Goal: Transaction & Acquisition: Purchase product/service

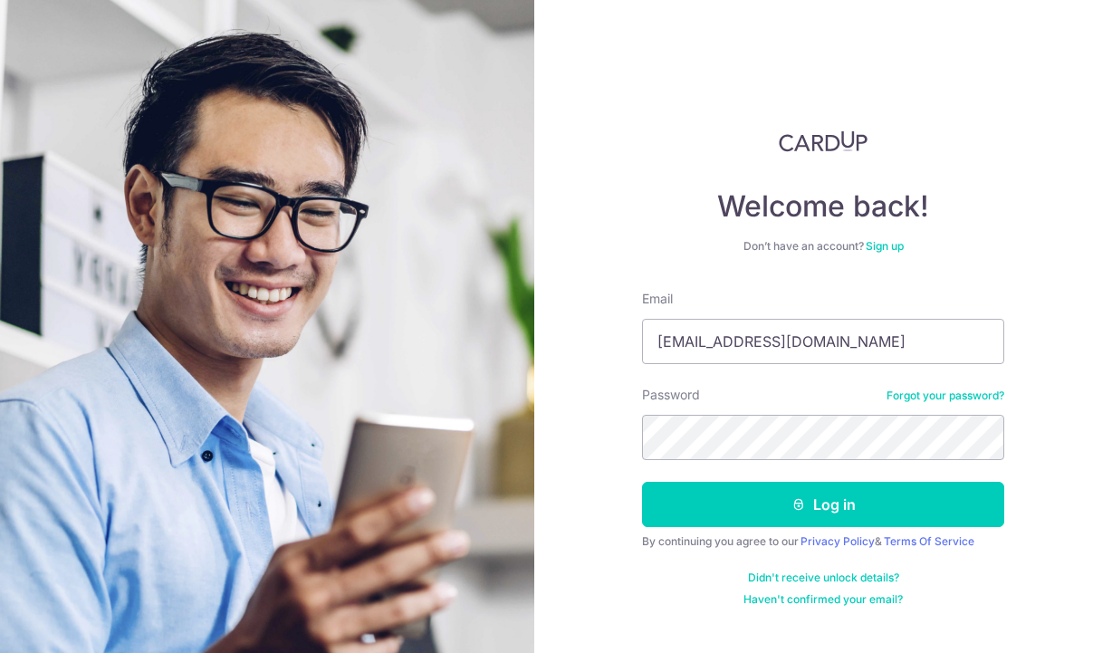
click at [724, 504] on button "Log in" at bounding box center [823, 504] width 362 height 45
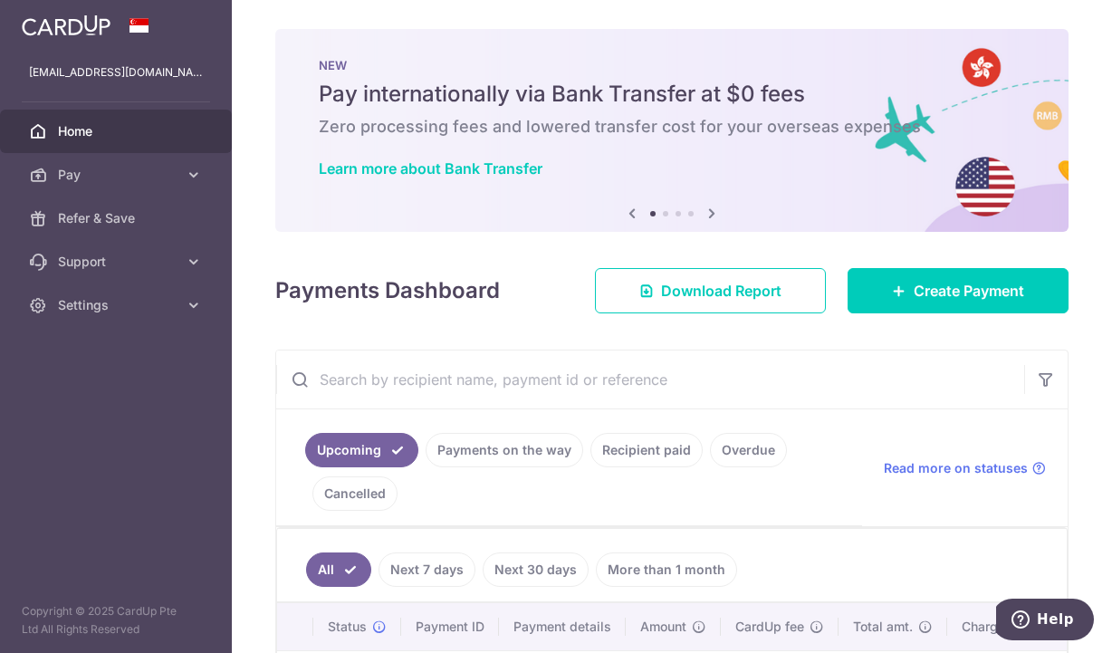
click at [798, 341] on div "× Pause Schedule Pause all future payments in this series Pause just this one p…" at bounding box center [672, 326] width 880 height 653
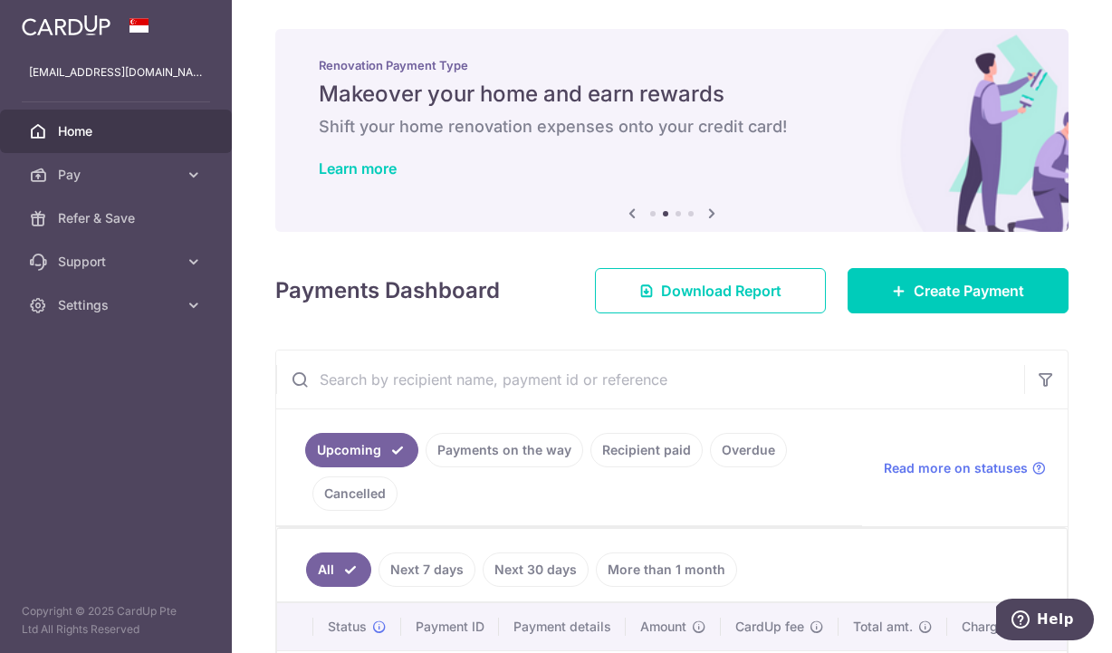
click at [765, 367] on input "text" at bounding box center [650, 379] width 748 height 58
drag, startPoint x: 739, startPoint y: 379, endPoint x: 793, endPoint y: 359, distance: 57.9
click at [740, 378] on div "Upcoming Payments on the way Recipient paid Overdue Cancelled Read more on stat…" at bounding box center [671, 597] width 793 height 494
click at [963, 294] on span "Create Payment" at bounding box center [969, 291] width 110 height 22
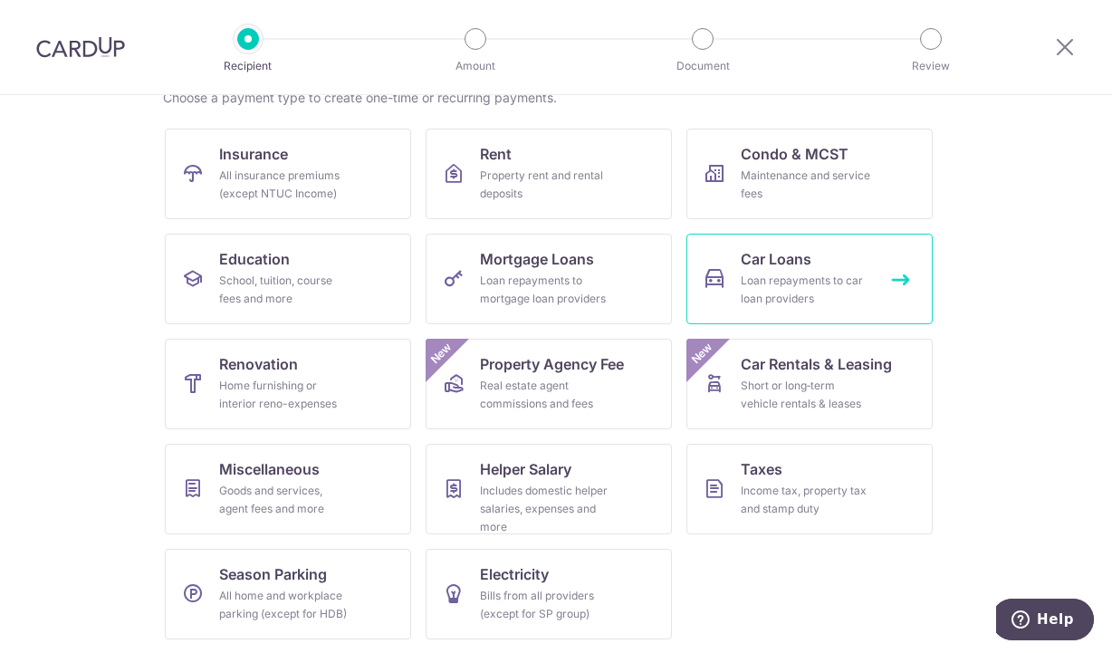
scroll to position [158, 0]
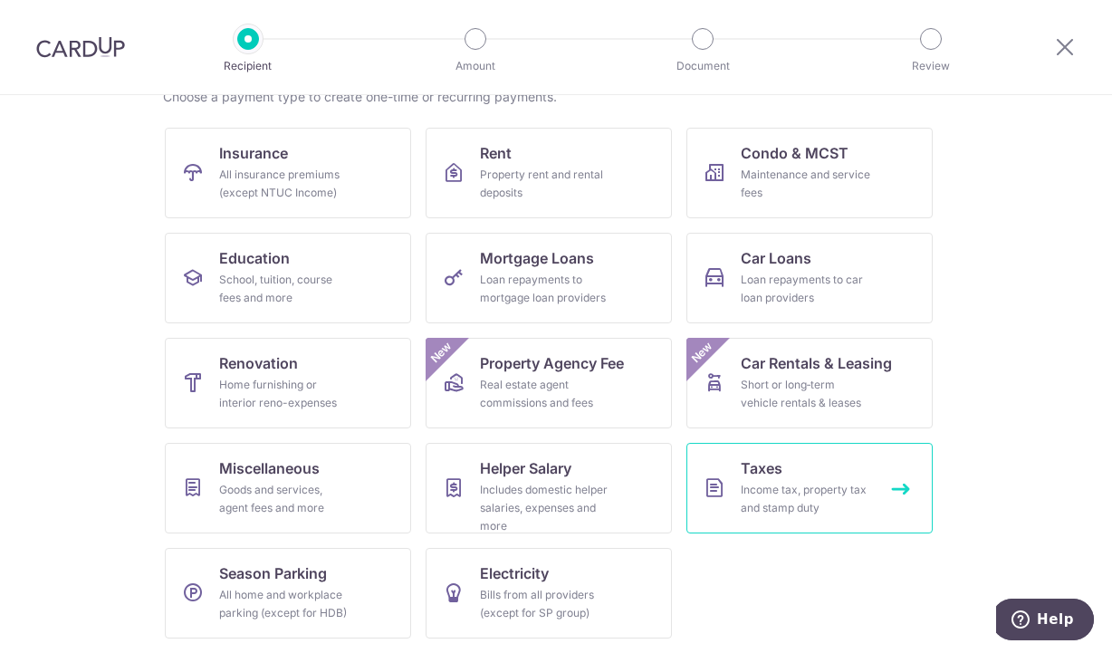
click at [775, 465] on span "Taxes" at bounding box center [762, 468] width 42 height 22
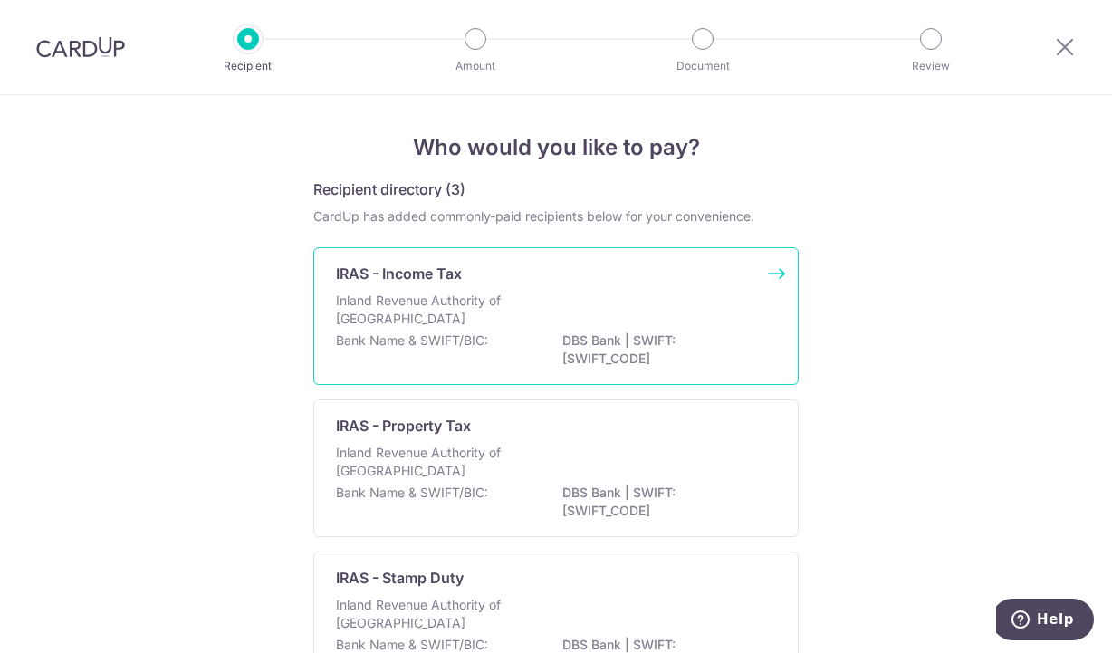
click at [565, 315] on div "Inland Revenue Authority of [GEOGRAPHIC_DATA]" at bounding box center [556, 312] width 440 height 40
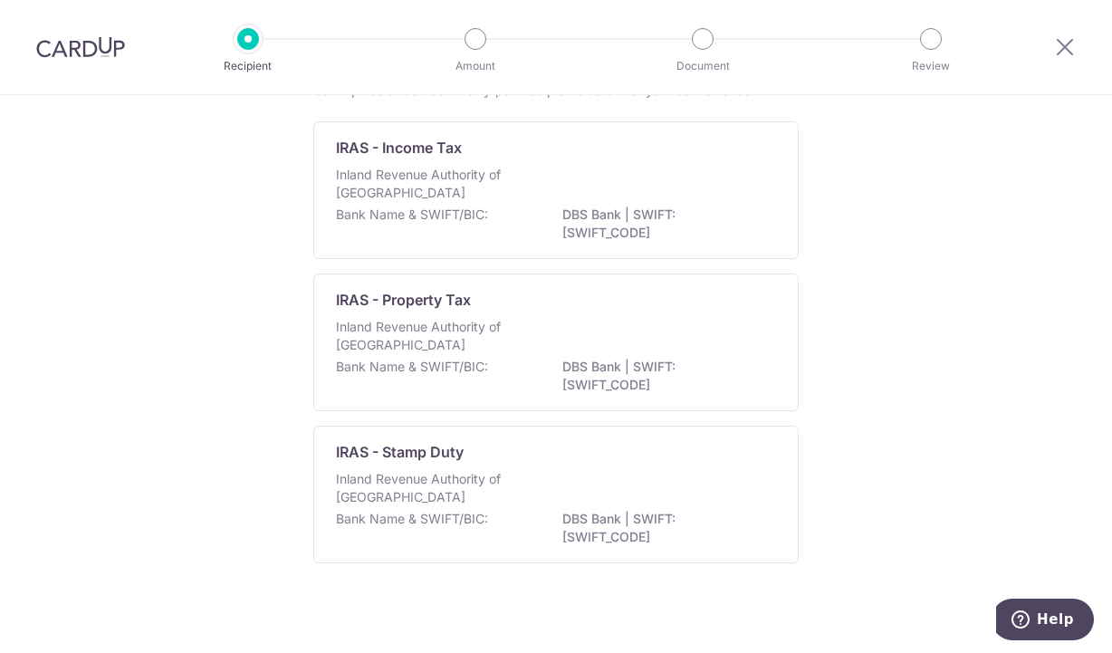
scroll to position [136, 0]
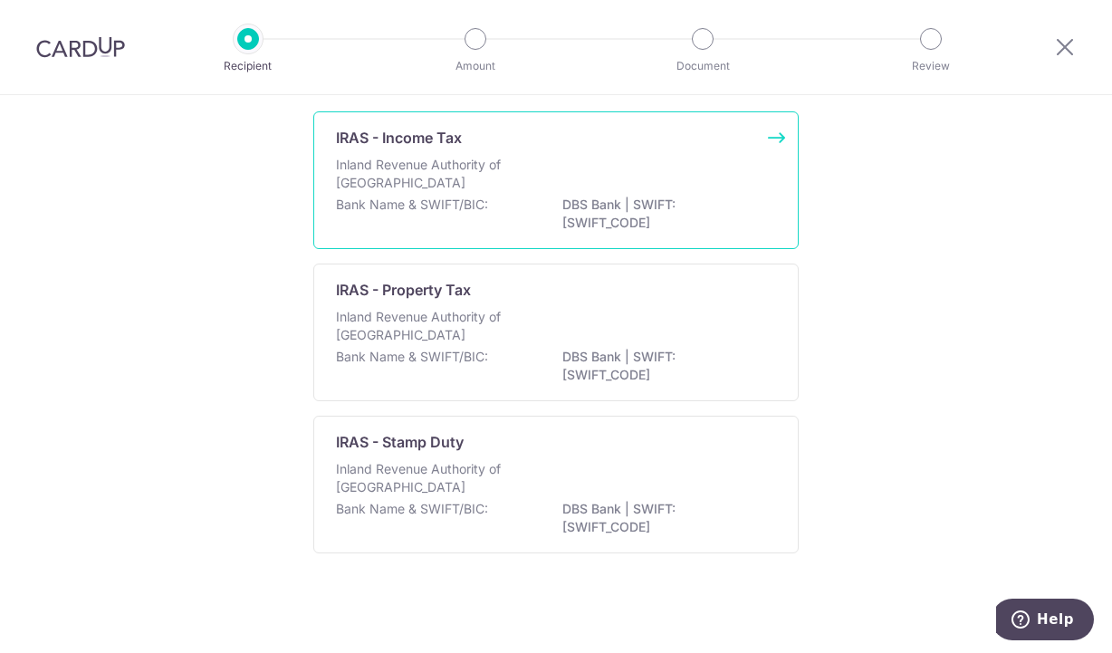
click at [447, 197] on p "Bank Name & SWIFT/BIC:" at bounding box center [412, 205] width 152 height 18
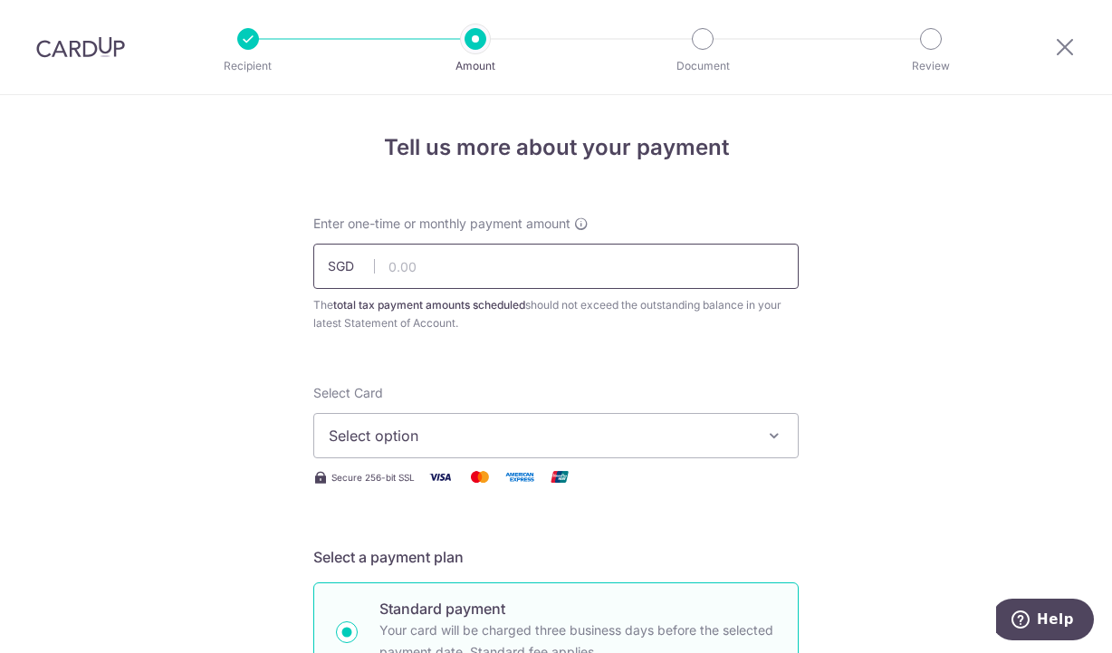
click at [528, 269] on input "text" at bounding box center [555, 266] width 485 height 45
type input "309.47"
click at [476, 442] on span "Select option" at bounding box center [540, 436] width 422 height 22
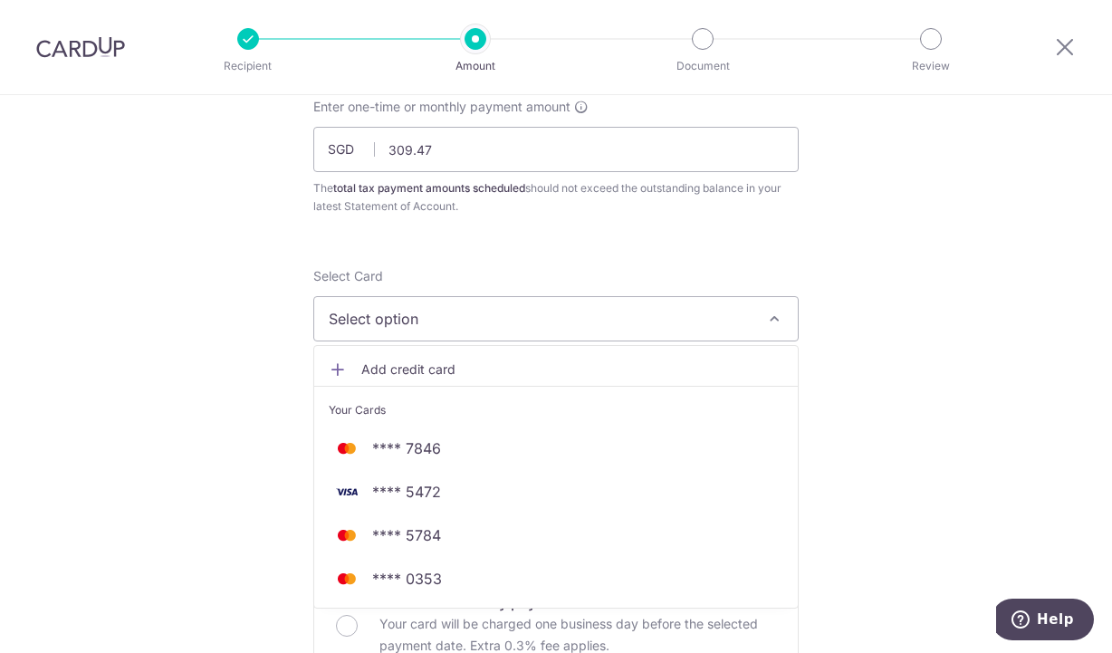
scroll to position [181, 0]
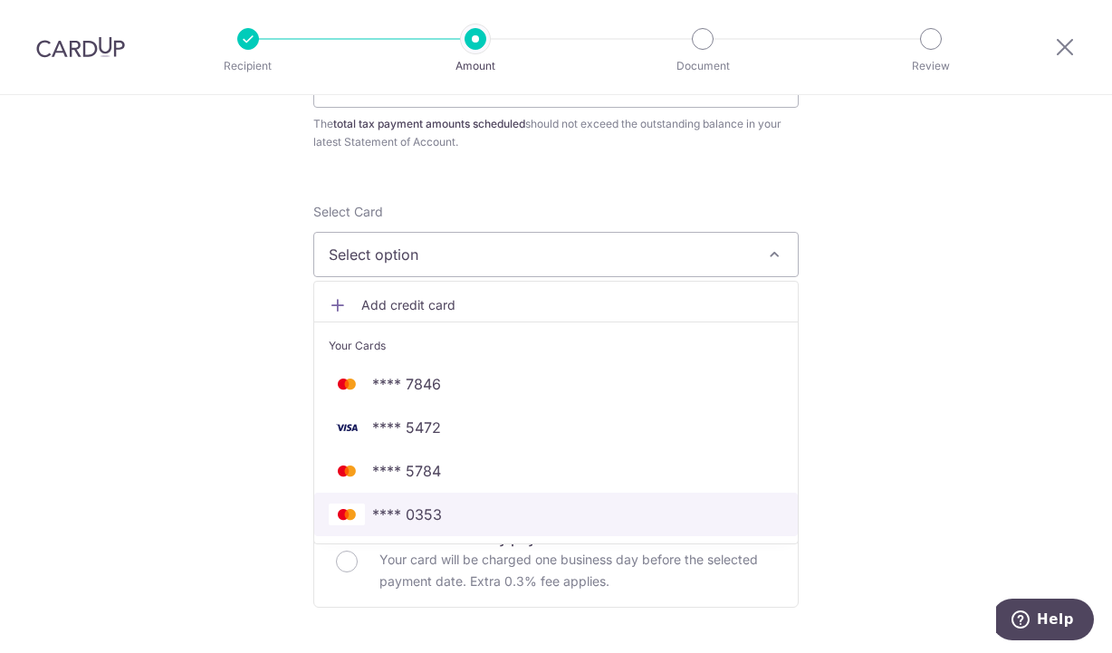
click at [659, 508] on span "**** 0353" at bounding box center [556, 515] width 455 height 22
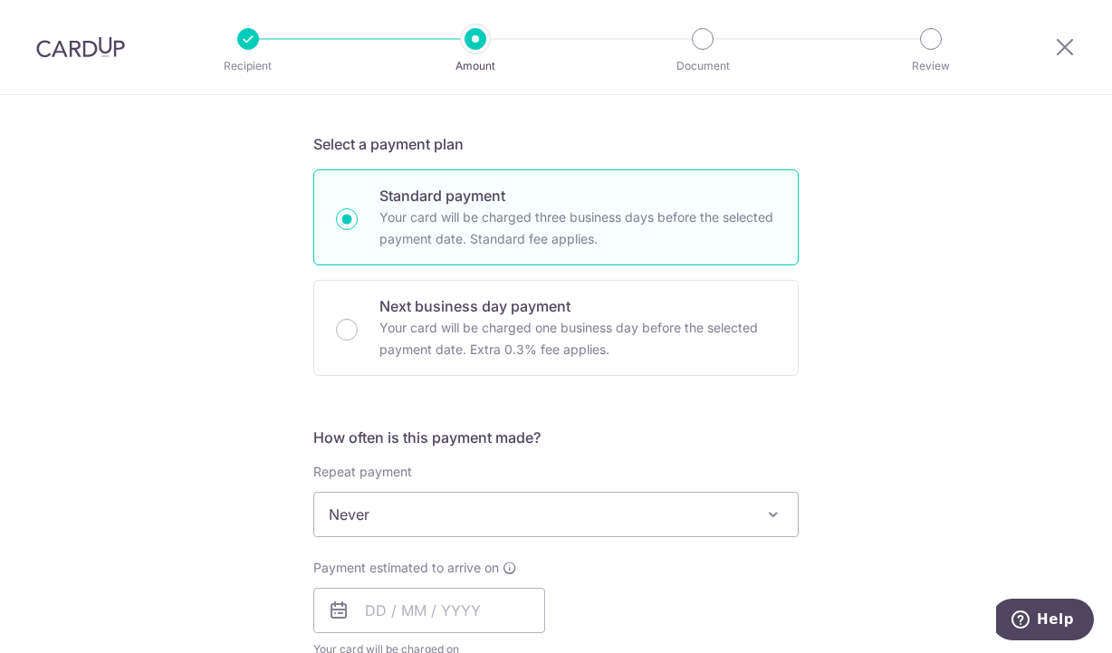
scroll to position [453, 0]
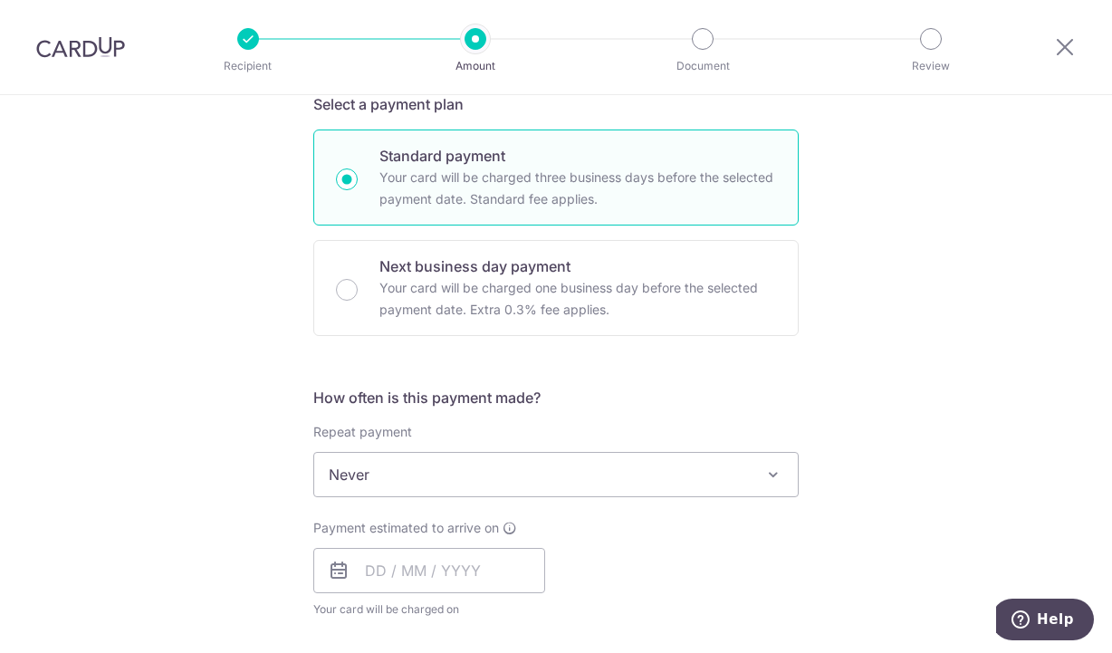
click at [619, 484] on span "Never" at bounding box center [556, 474] width 484 height 43
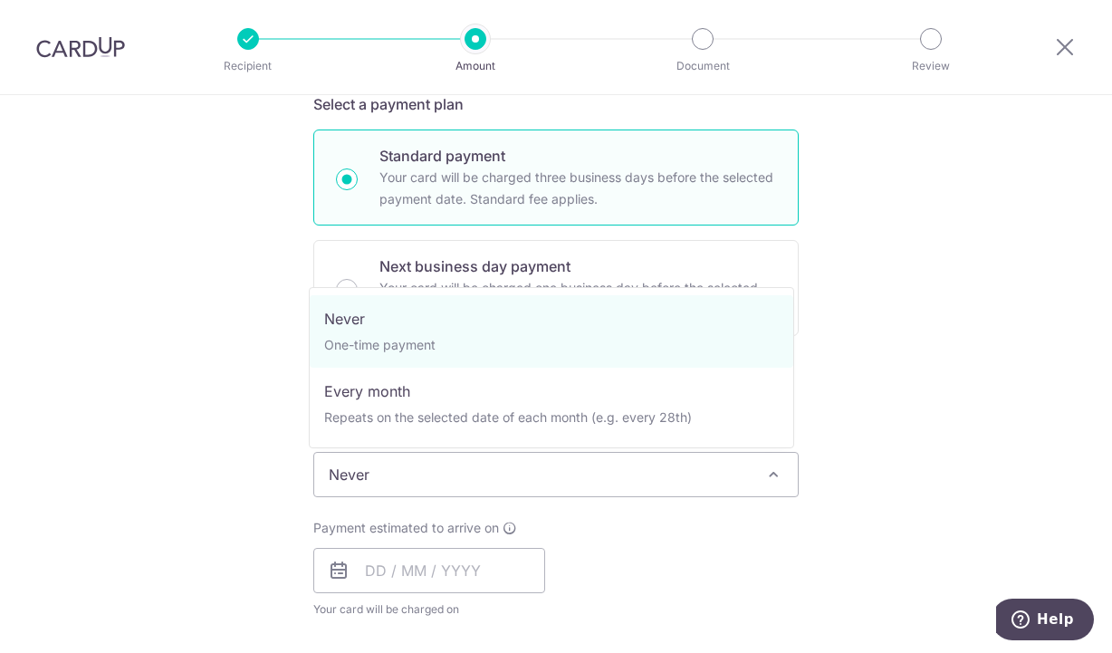
click at [932, 305] on div "Tell us more about your payment Enter one-time or monthly payment amount SGD 30…" at bounding box center [556, 483] width 1112 height 1682
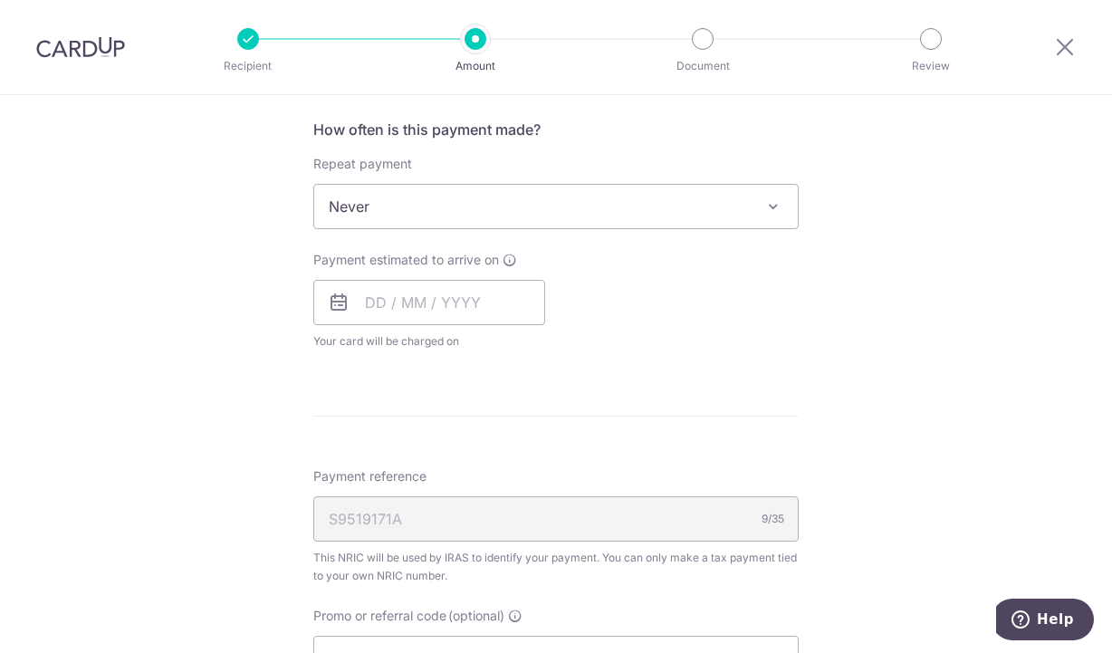
scroll to position [724, 0]
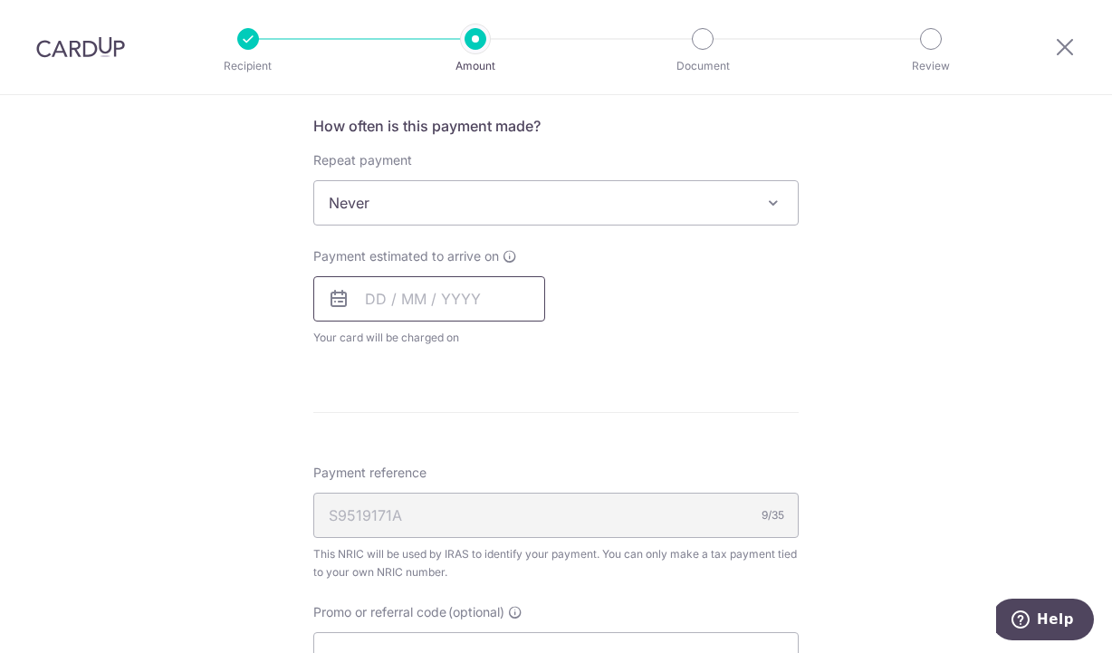
click at [341, 310] on input "text" at bounding box center [429, 298] width 232 height 45
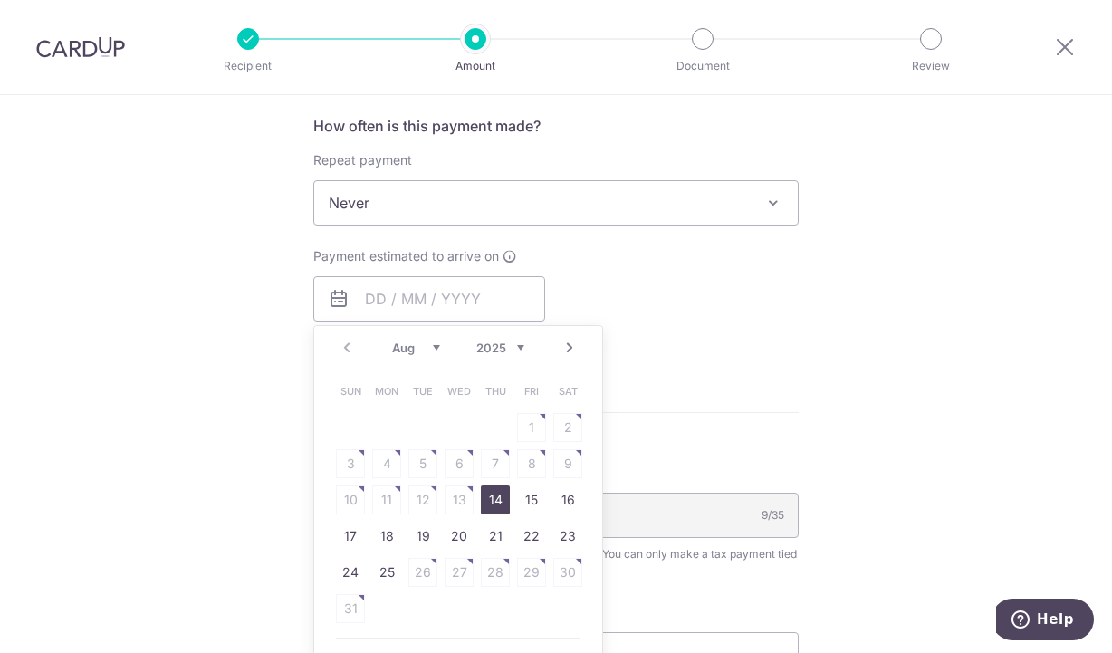
click at [486, 500] on link "14" at bounding box center [495, 499] width 29 height 29
type input "[DATE]"
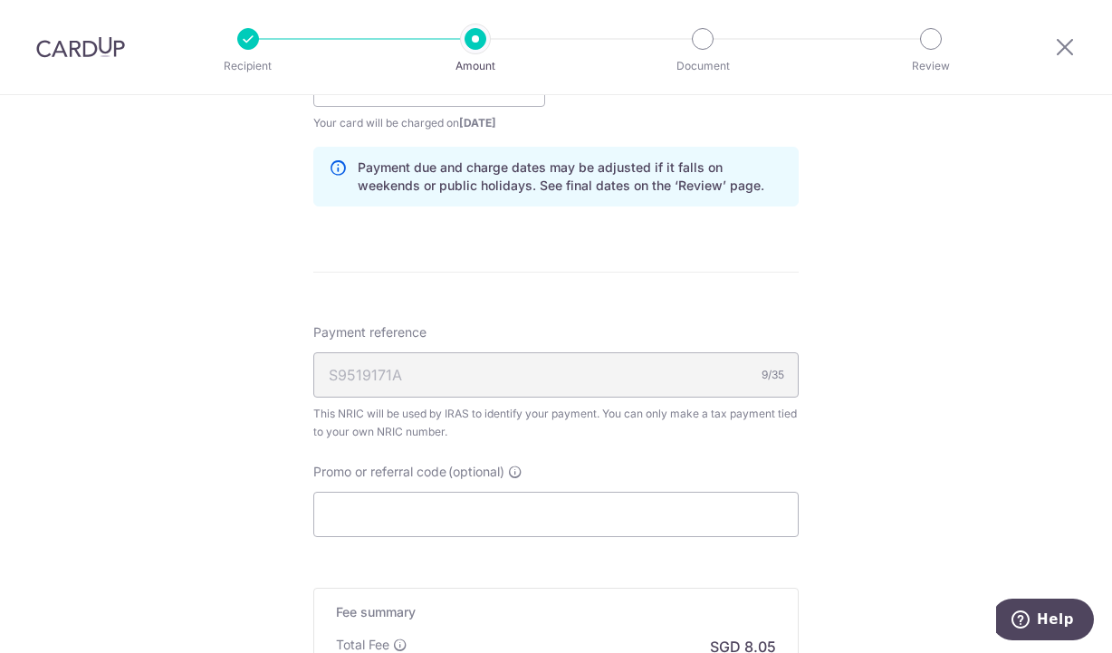
scroll to position [996, 0]
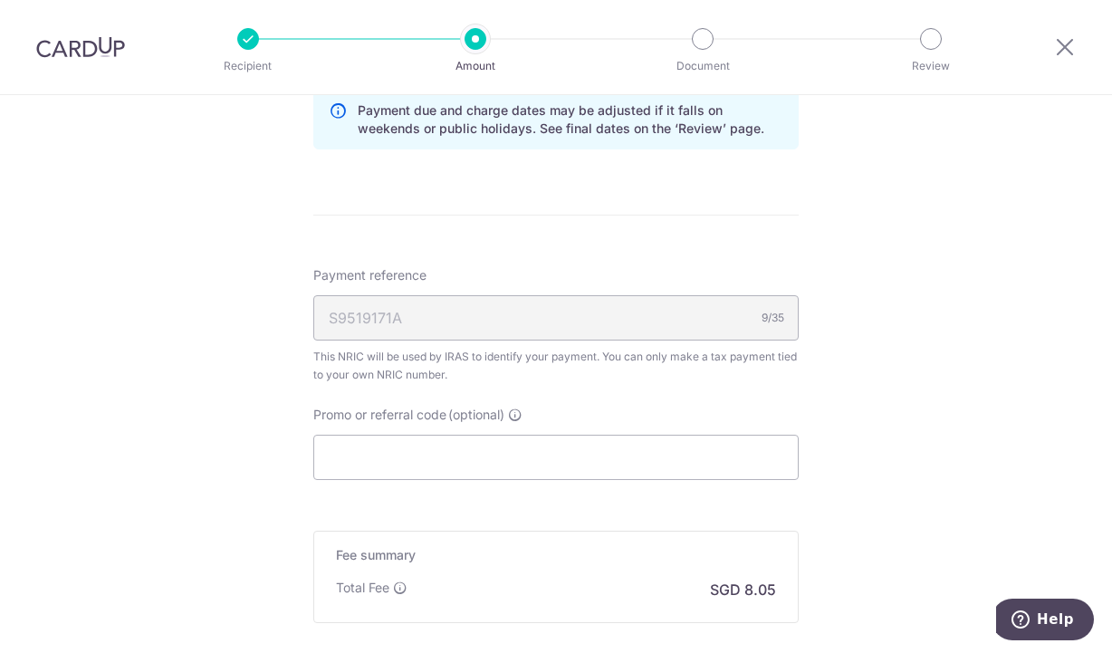
click at [537, 316] on div "S9519171A 9/35" at bounding box center [555, 317] width 485 height 45
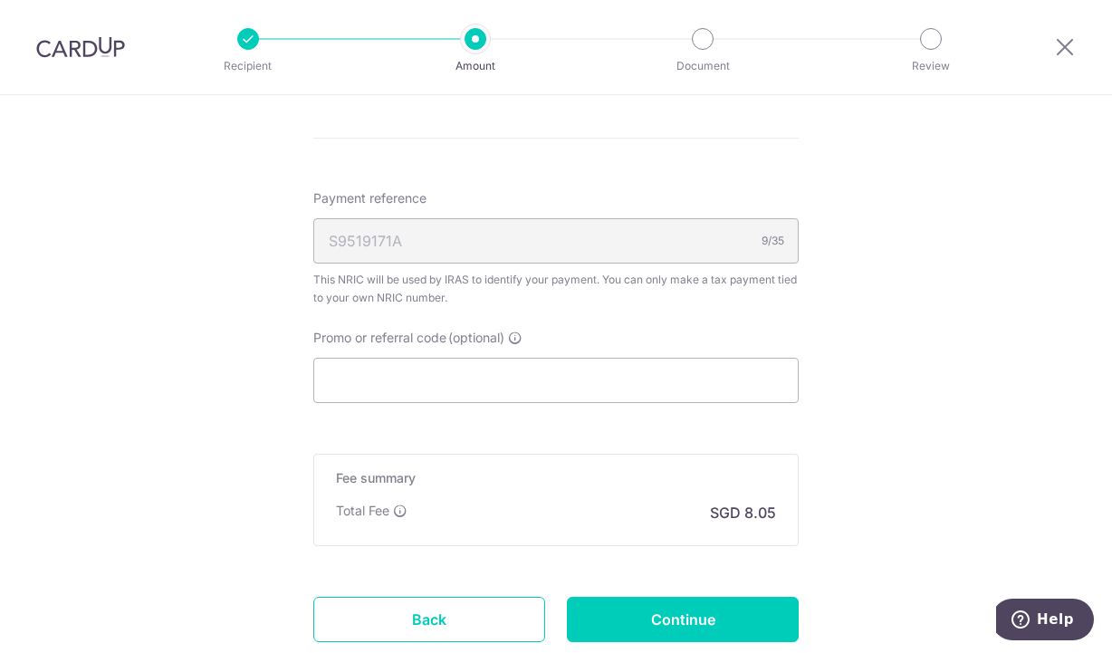
scroll to position [1177, 0]
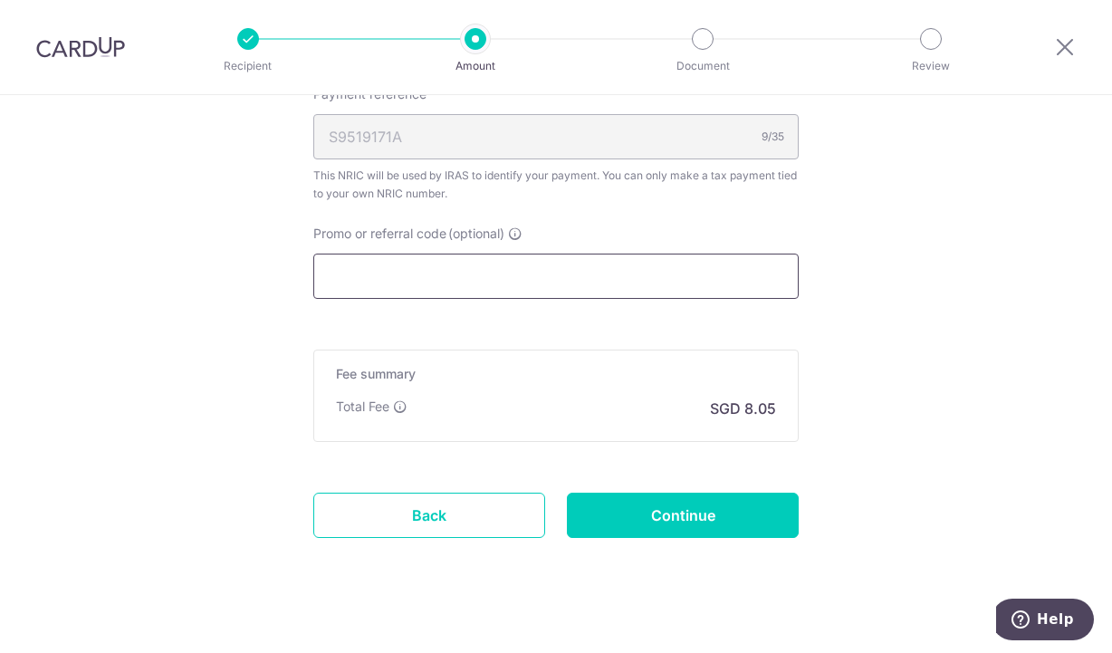
click at [522, 259] on input "Promo or referral code (optional)" at bounding box center [555, 276] width 485 height 45
paste input "MCTAX25N"
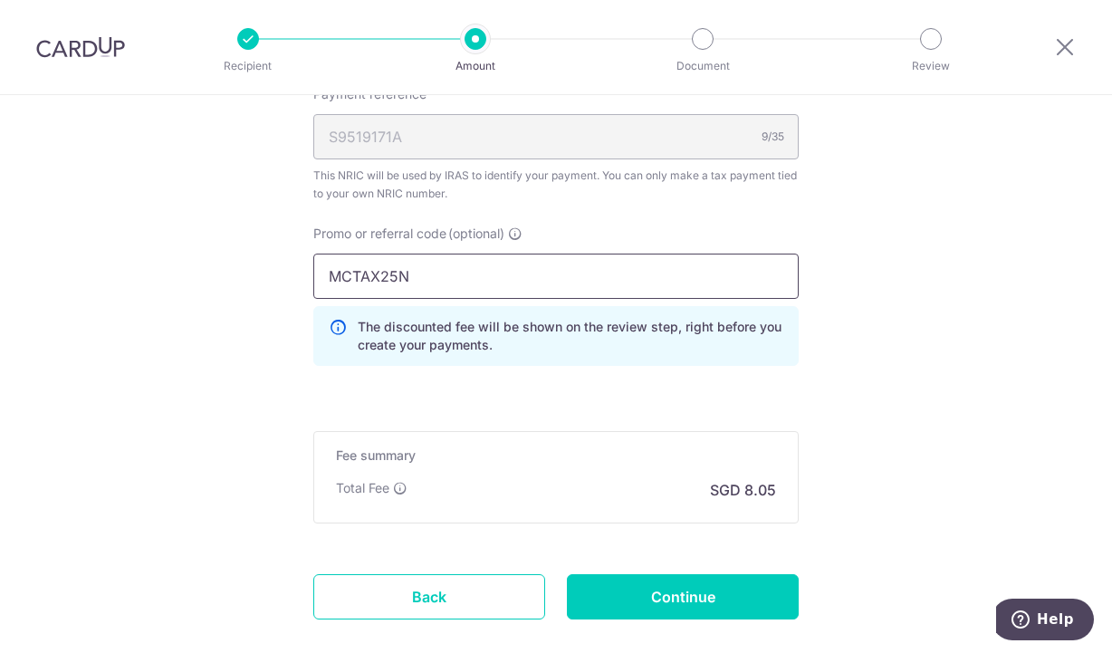
type input "MCTAX25N"
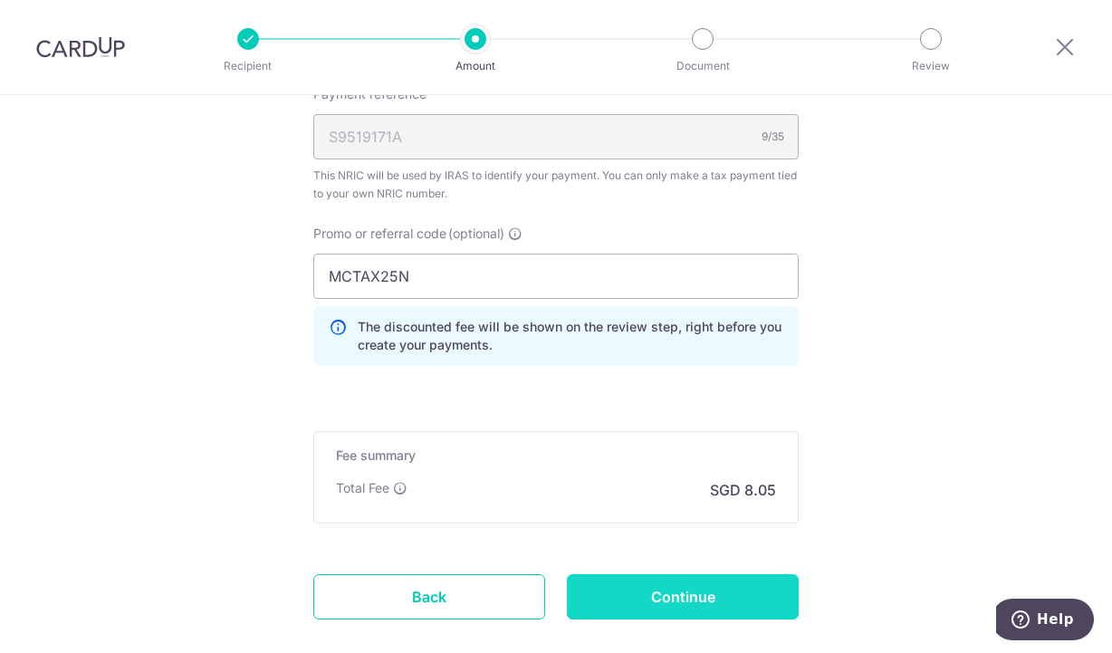
click at [652, 611] on input "Continue" at bounding box center [683, 596] width 232 height 45
type input "Create Schedule"
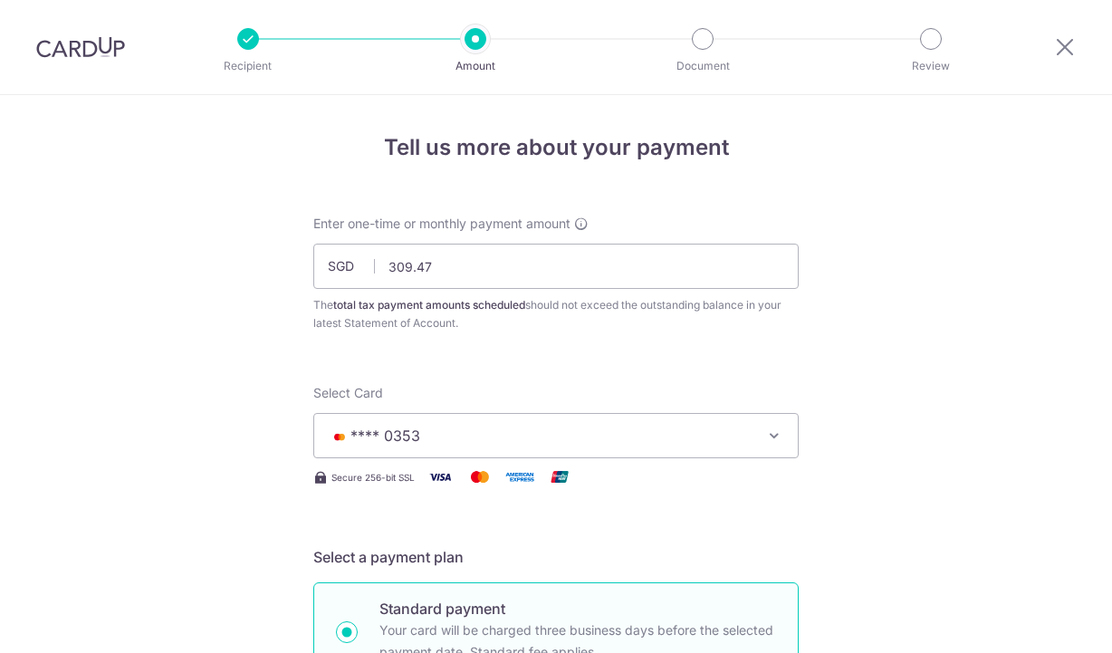
scroll to position [1305, 0]
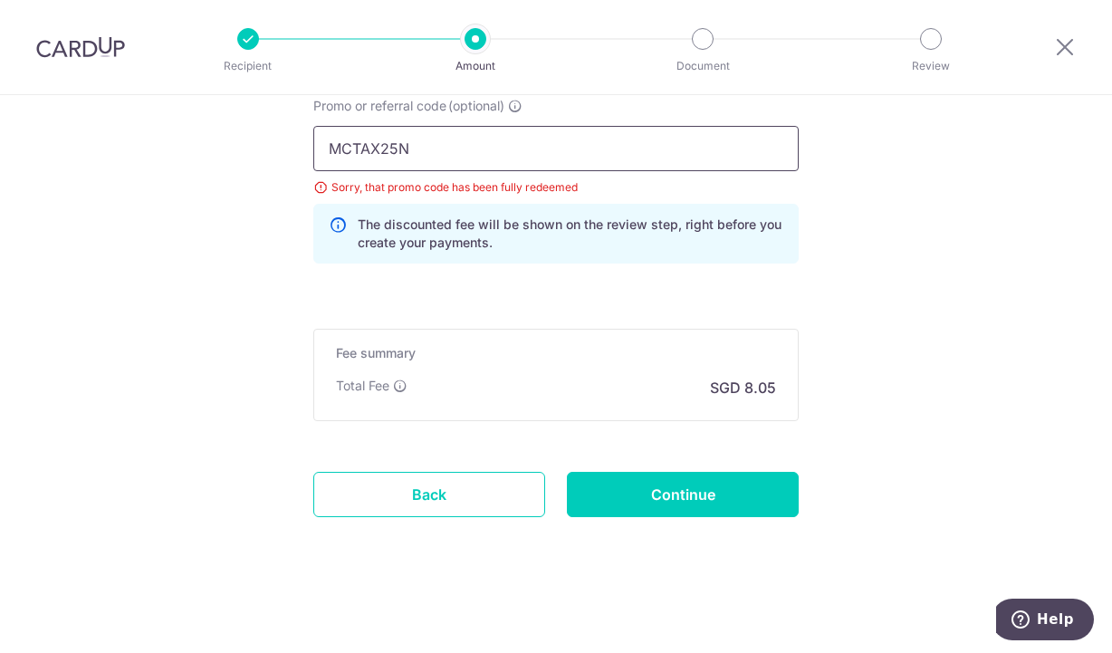
click at [494, 144] on input "MCTAX25N" at bounding box center [555, 148] width 485 height 45
click at [329, 146] on input "MCTAX25N" at bounding box center [555, 148] width 485 height 45
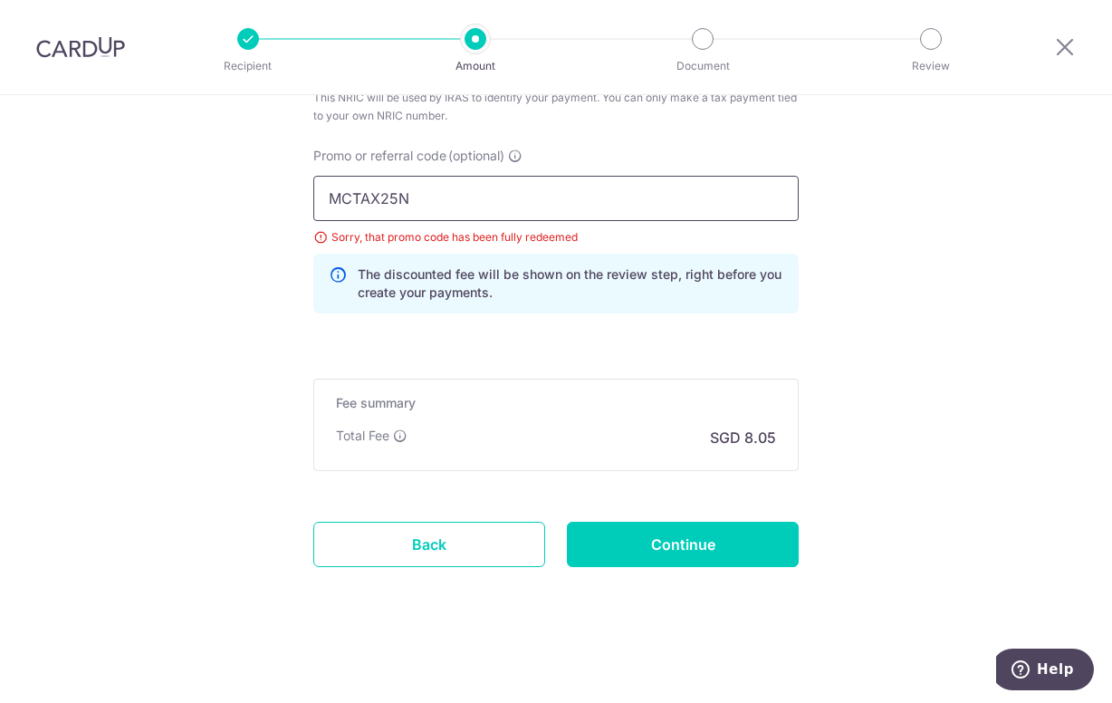
scroll to position [1255, 0]
click at [460, 208] on input "MCTAX25N" at bounding box center [555, 198] width 485 height 45
drag, startPoint x: 460, startPoint y: 202, endPoint x: 75, endPoint y: 198, distance: 384.9
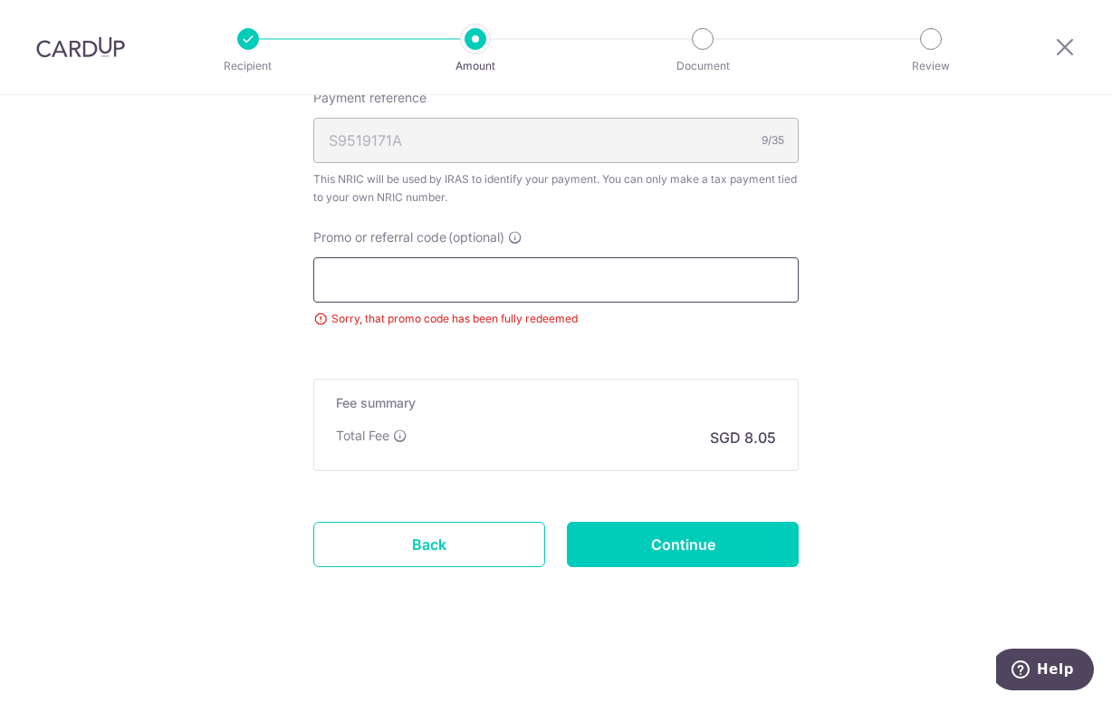
click at [537, 268] on input "Promo or referral code (optional)" at bounding box center [555, 279] width 485 height 45
paste input "MCTAX25"
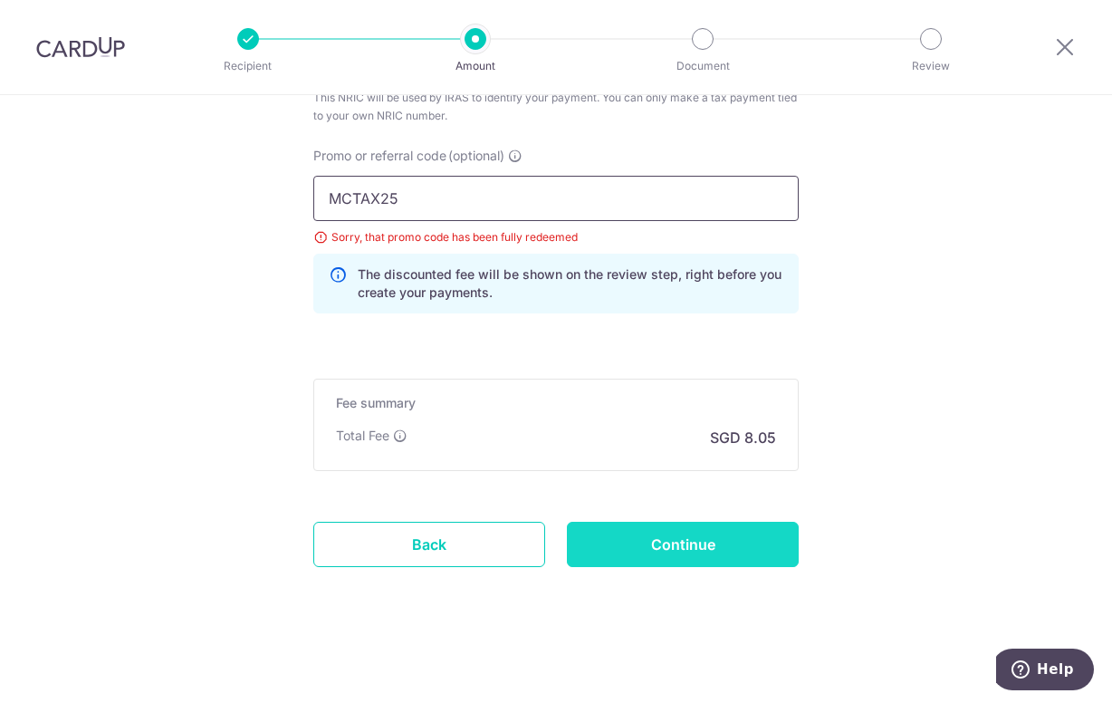
type input "MCTAX25"
click at [624, 533] on input "Continue" at bounding box center [683, 544] width 232 height 45
type input "Update Schedule"
click at [495, 193] on input "MCTAX25" at bounding box center [555, 198] width 485 height 45
drag, startPoint x: 417, startPoint y: 196, endPoint x: 276, endPoint y: 197, distance: 141.3
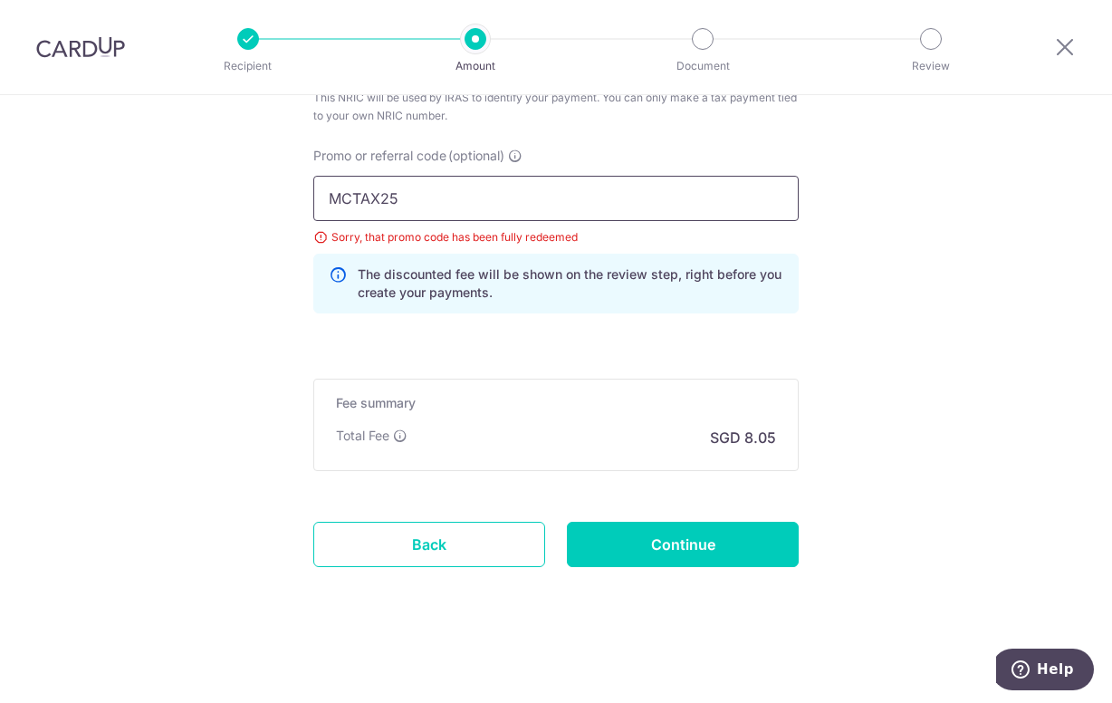
drag, startPoint x: 459, startPoint y: 198, endPoint x: 277, endPoint y: 196, distance: 182.0
paste input "N"
type input "MCTAX25N"
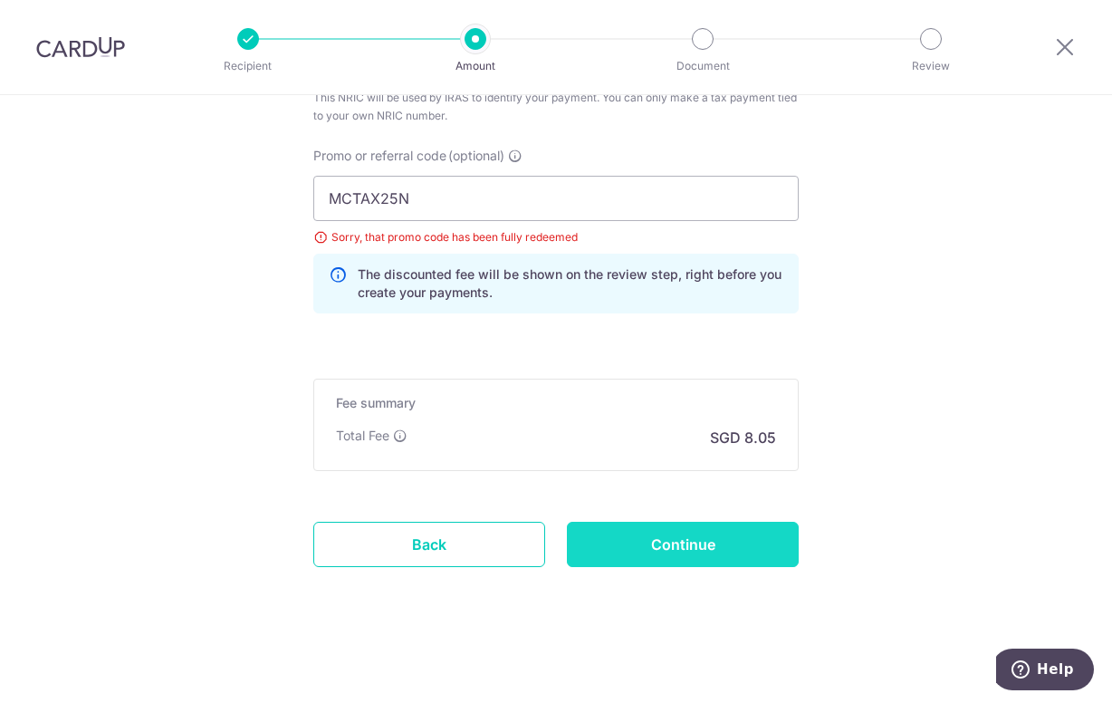
click at [660, 545] on input "Continue" at bounding box center [683, 544] width 232 height 45
type input "Update Schedule"
drag, startPoint x: 531, startPoint y: 205, endPoint x: 157, endPoint y: 184, distance: 374.6
paste input "VTAX25ONE"
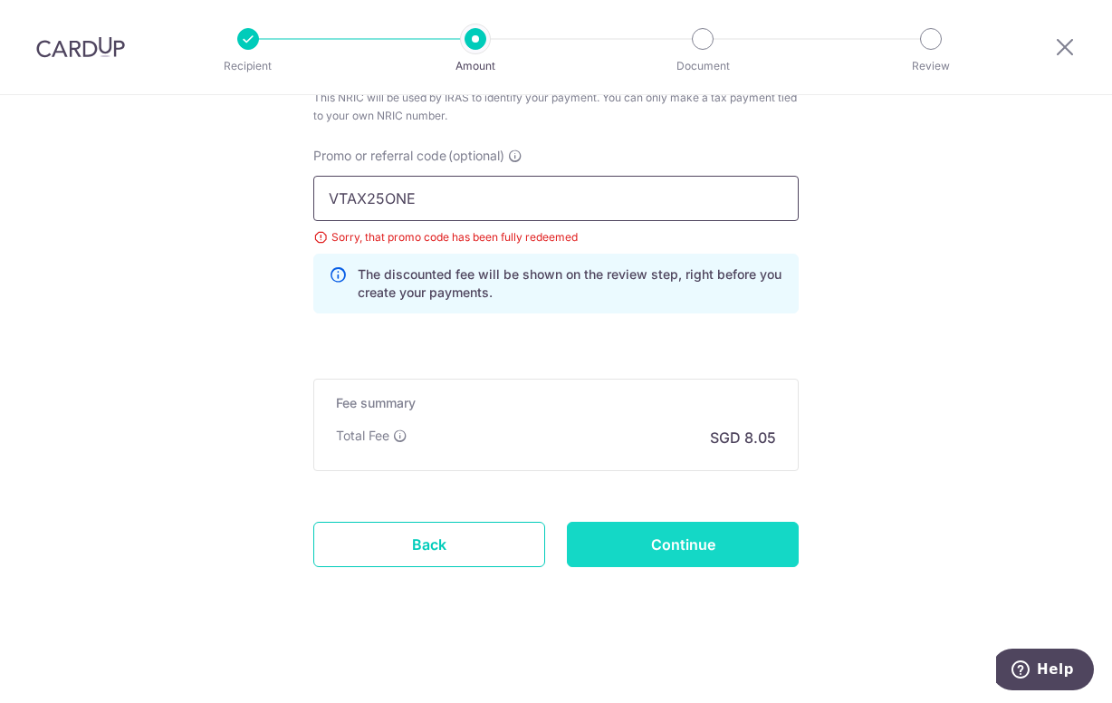
type input "VTAX25ONE"
click at [612, 545] on input "Continue" at bounding box center [683, 544] width 232 height 45
type input "Update Schedule"
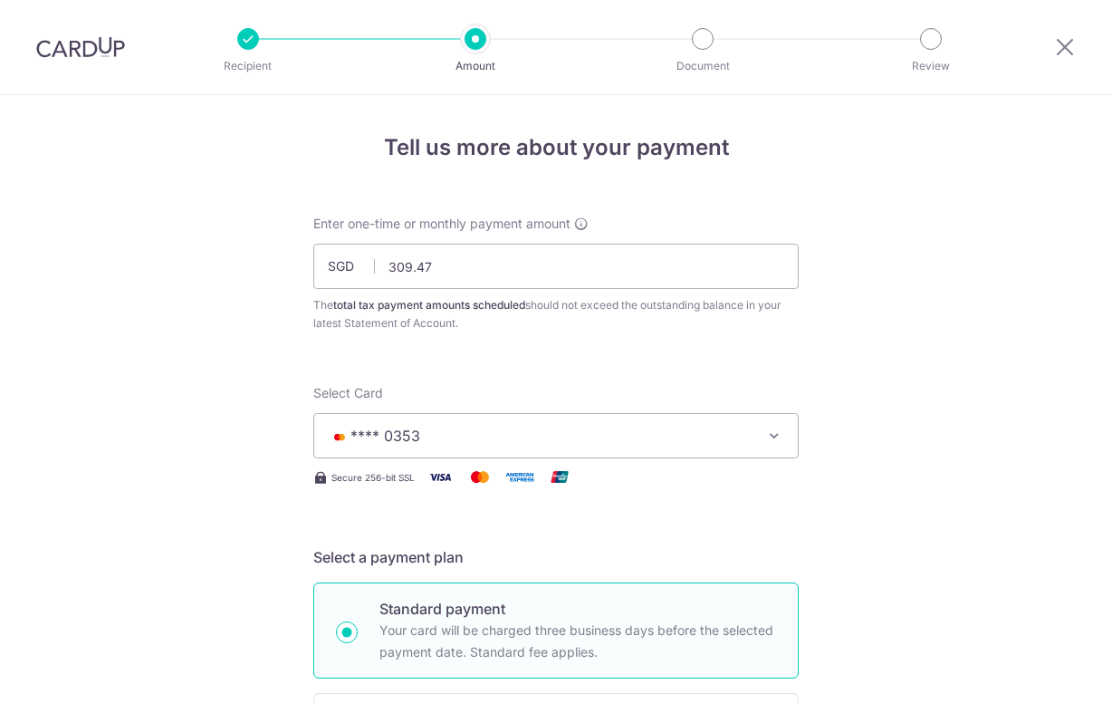
scroll to position [1255, 0]
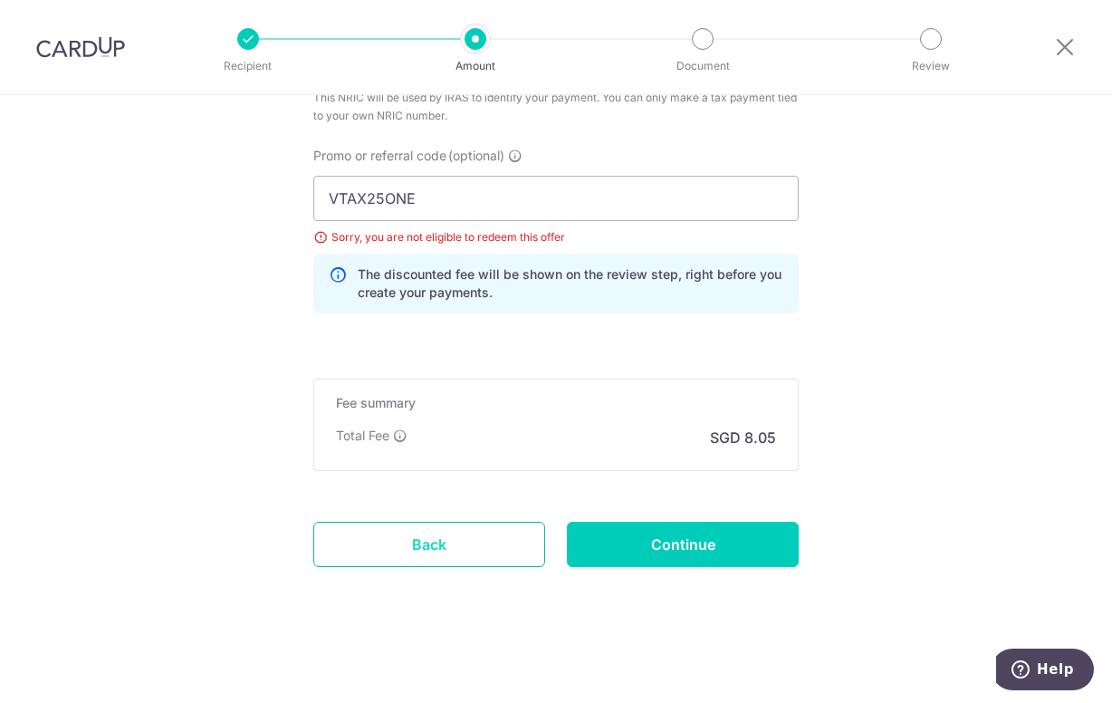
click at [465, 544] on link "Back" at bounding box center [429, 544] width 232 height 45
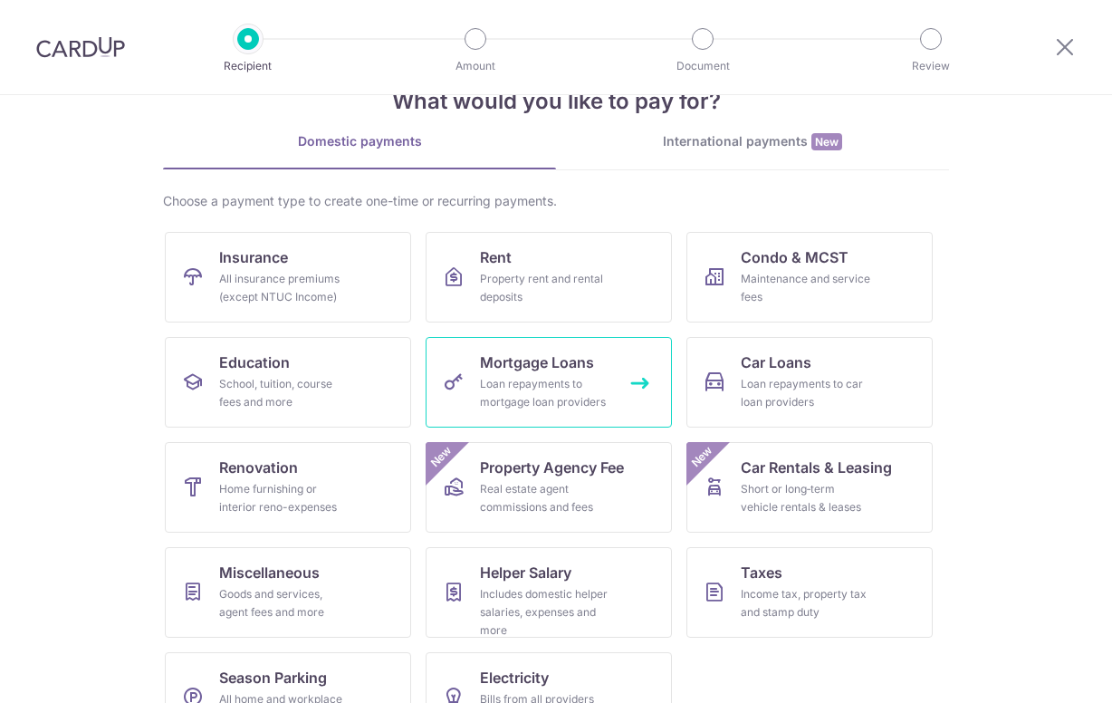
scroll to position [108, 0]
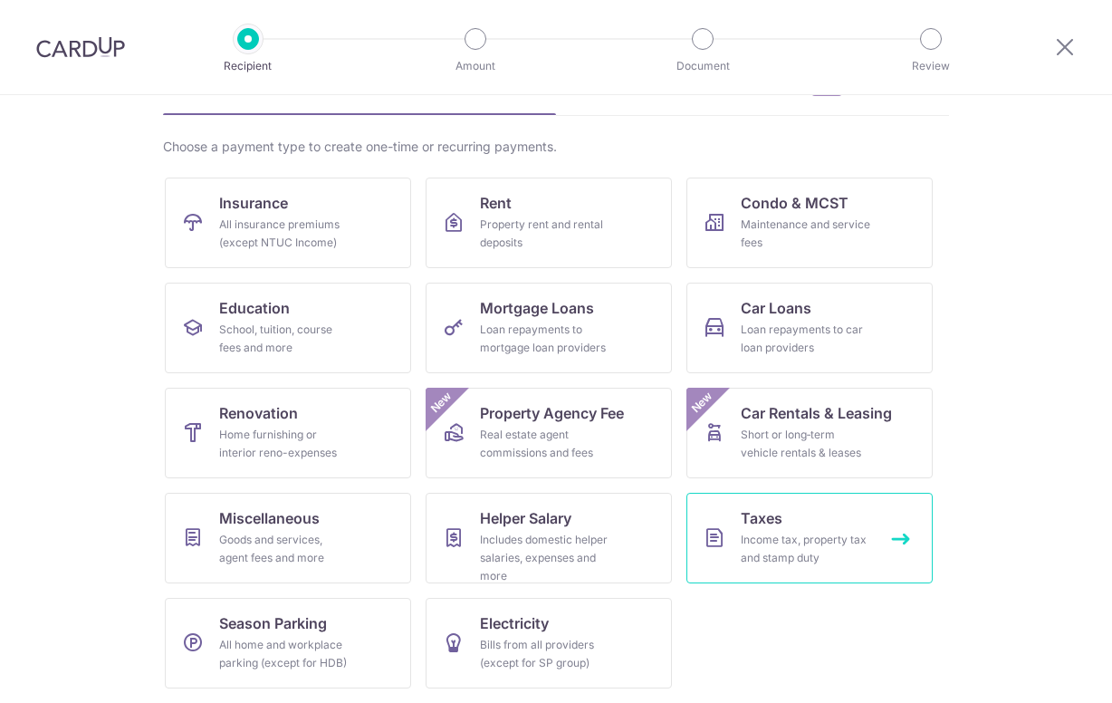
click at [755, 561] on div "Income tax, property tax and stamp duty" at bounding box center [806, 549] width 130 height 36
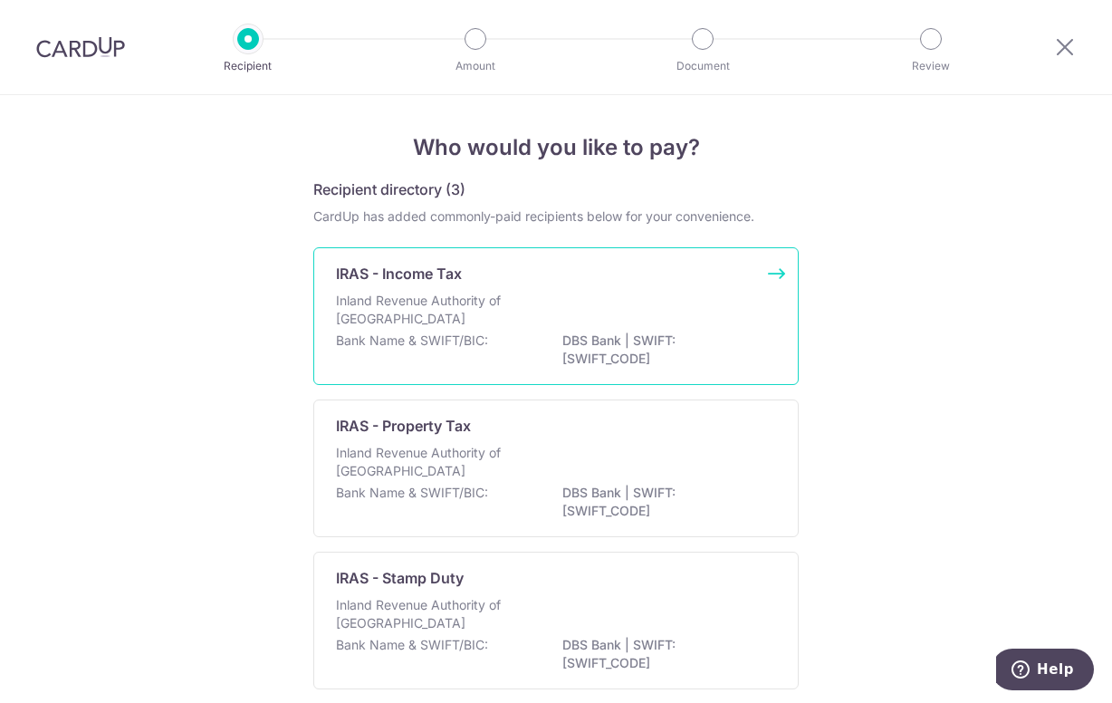
click at [613, 319] on div "Inland Revenue Authority of Singapore" at bounding box center [556, 312] width 440 height 40
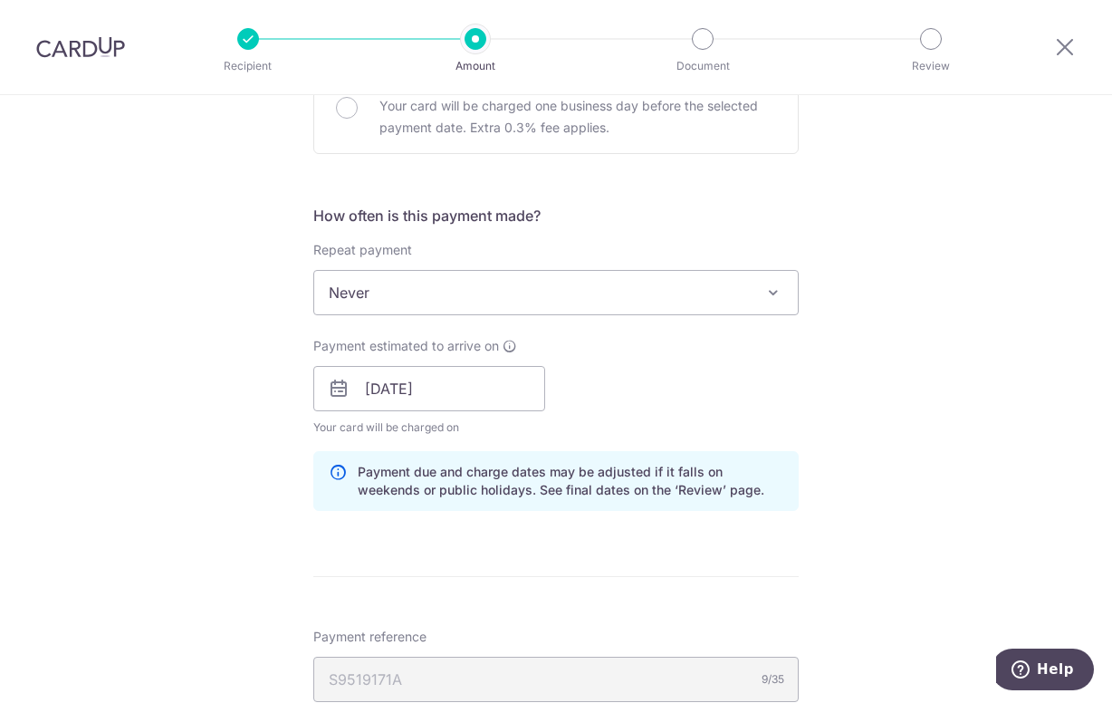
scroll to position [634, 0]
click at [458, 290] on span "Never" at bounding box center [556, 293] width 484 height 43
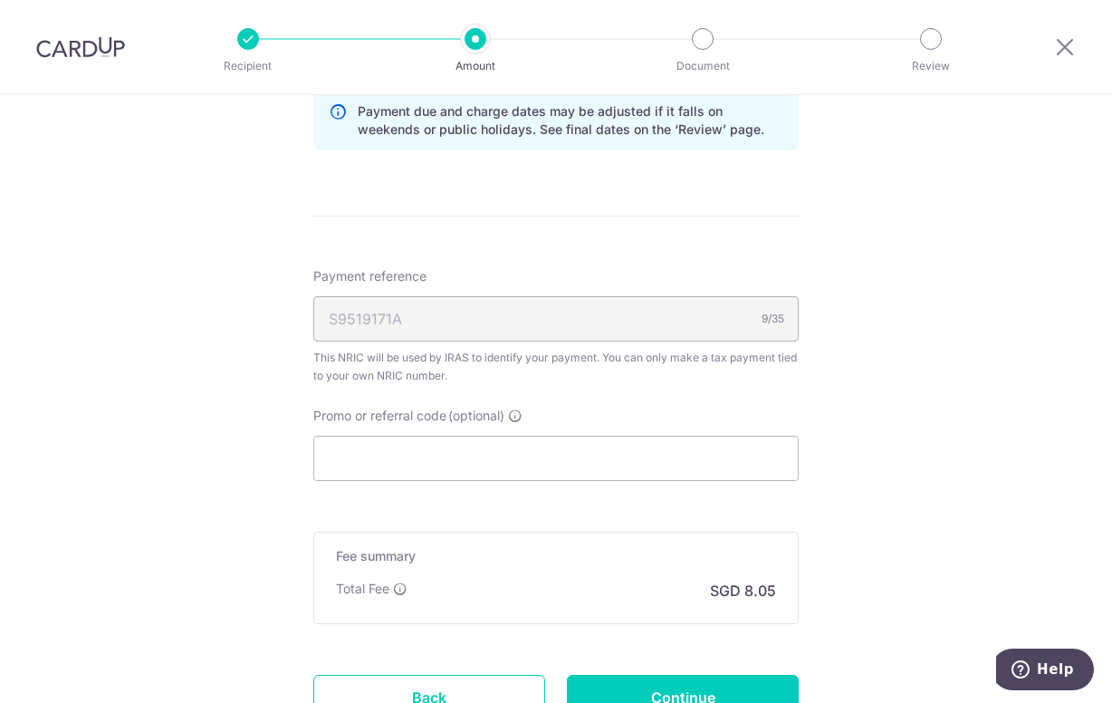
scroll to position [996, 0]
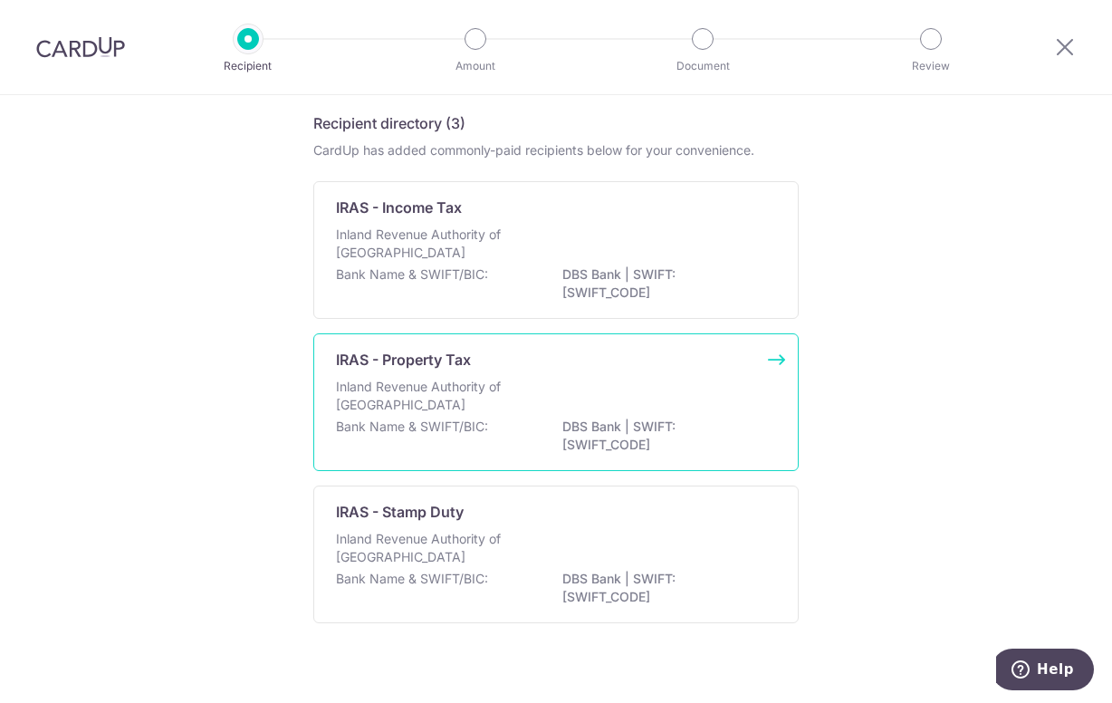
scroll to position [86, 0]
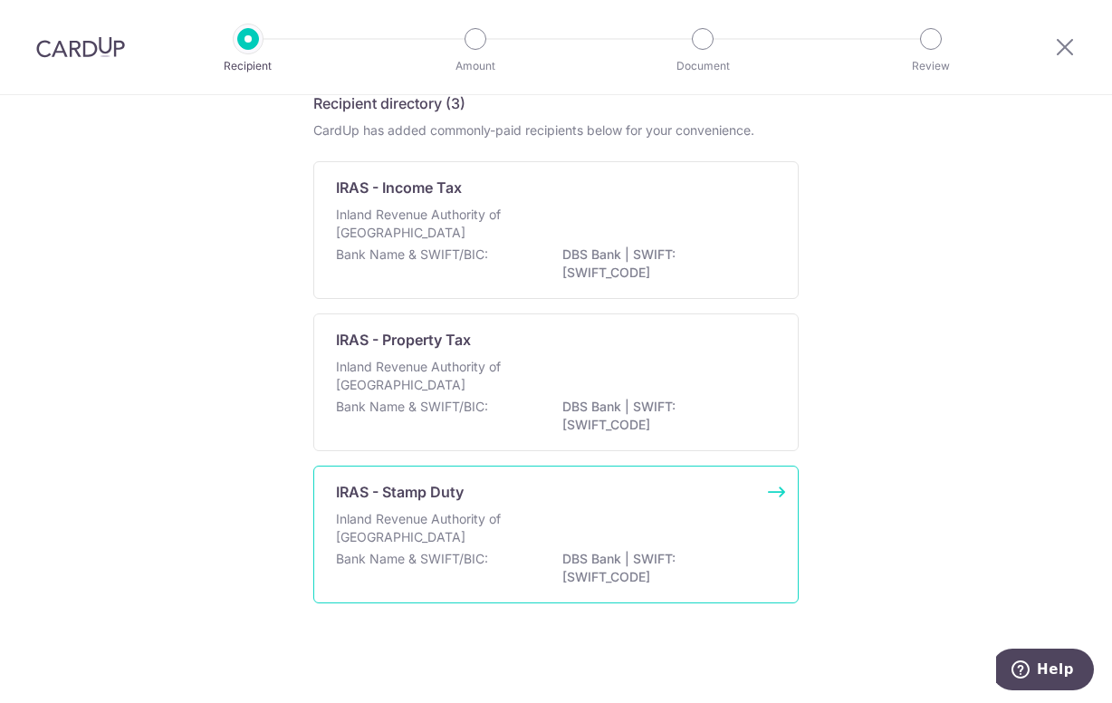
click at [494, 518] on p "Inland Revenue Authority of Singapore" at bounding box center [432, 528] width 192 height 36
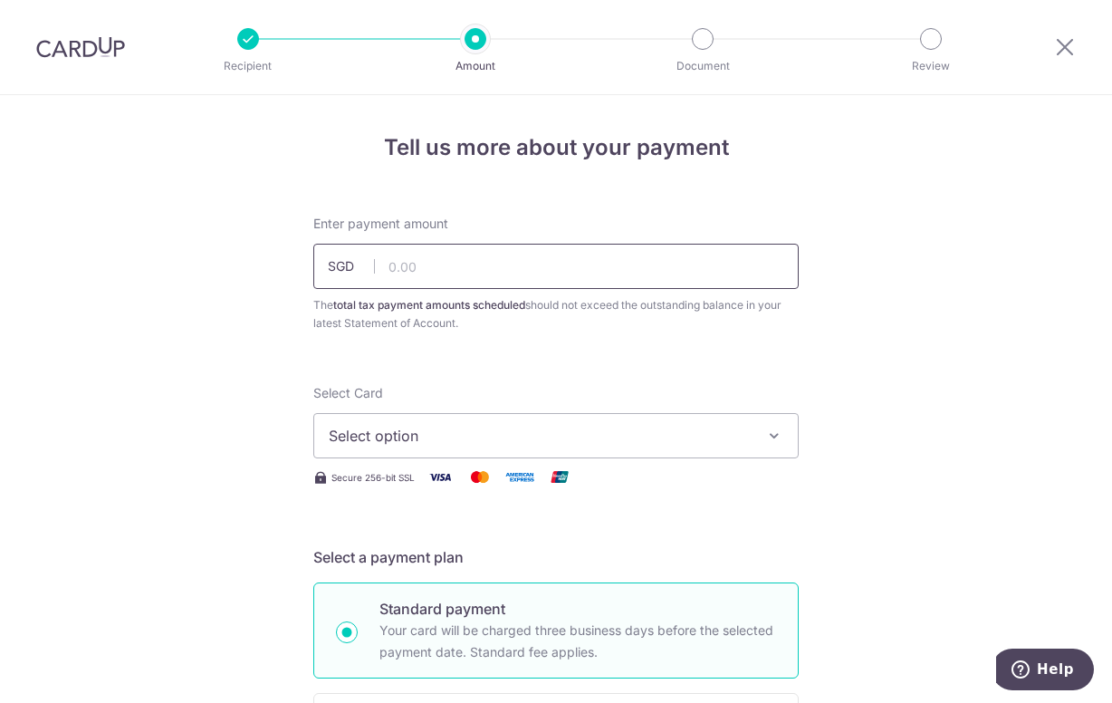
click at [490, 272] on input "text" at bounding box center [555, 266] width 485 height 45
type input "476,400.00"
click at [555, 444] on span "Select option" at bounding box center [540, 436] width 422 height 22
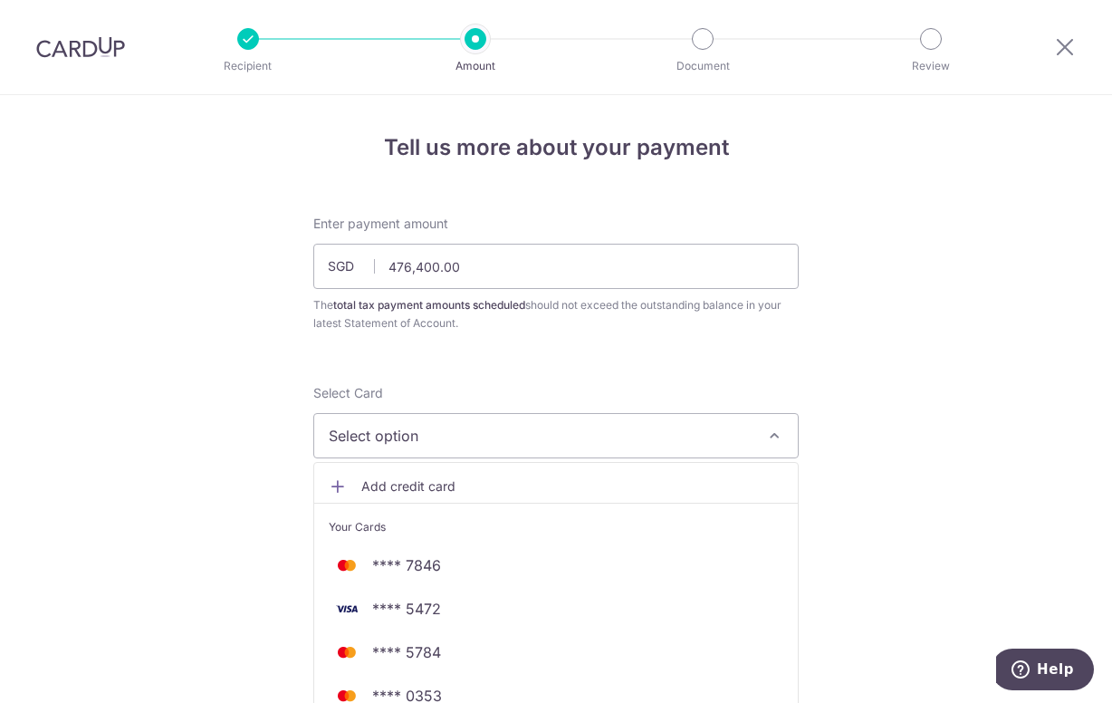
click at [646, 331] on div "The total tax payment amounts scheduled should not exceed the outstanding balan…" at bounding box center [555, 314] width 485 height 36
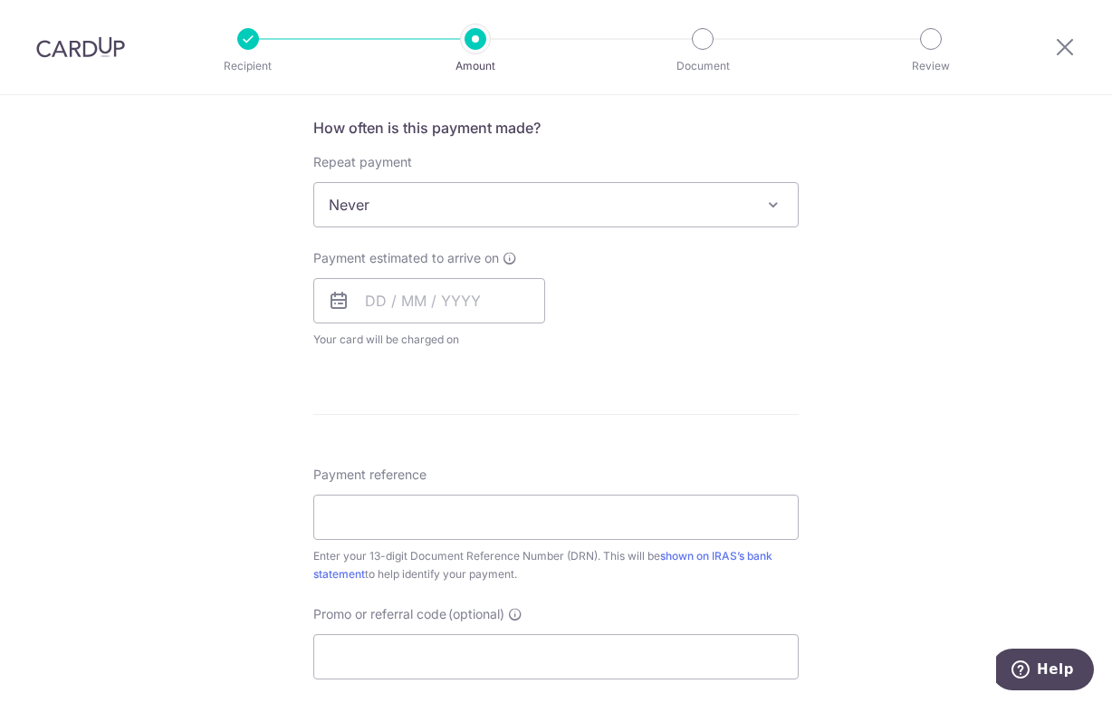
scroll to position [724, 0]
click at [605, 222] on span "Never" at bounding box center [556, 202] width 484 height 43
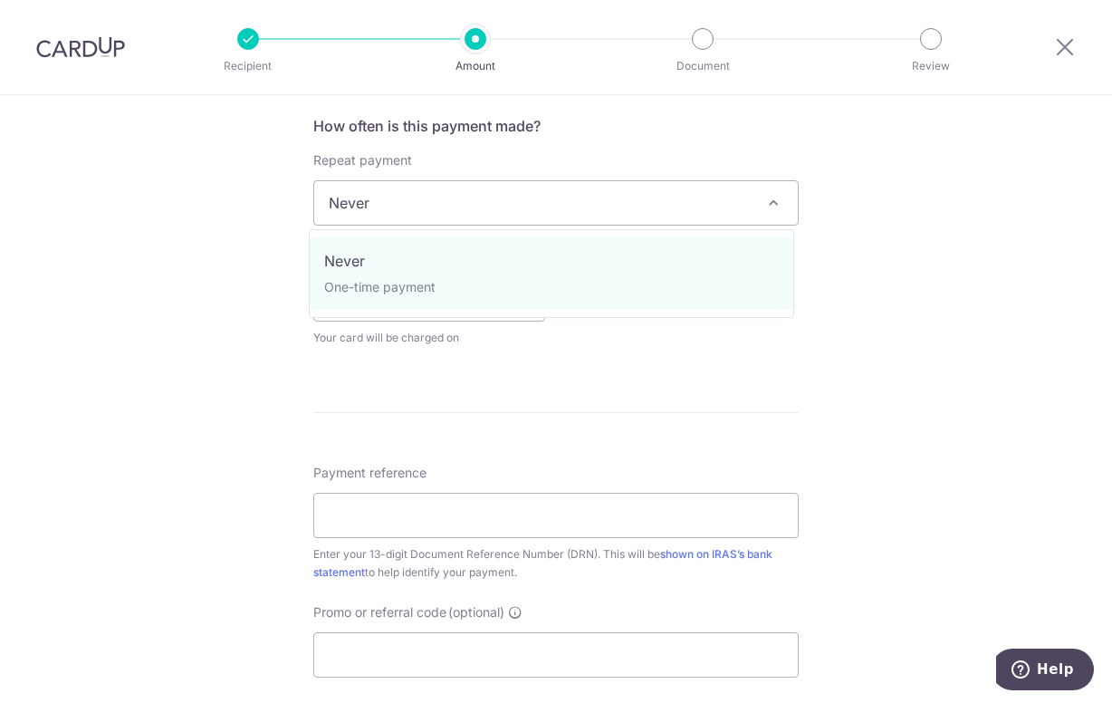
click at [872, 222] on div "Tell us more about your payment Enter payment amount SGD 476,400.00 476400.00 T…" at bounding box center [556, 212] width 1112 height 1682
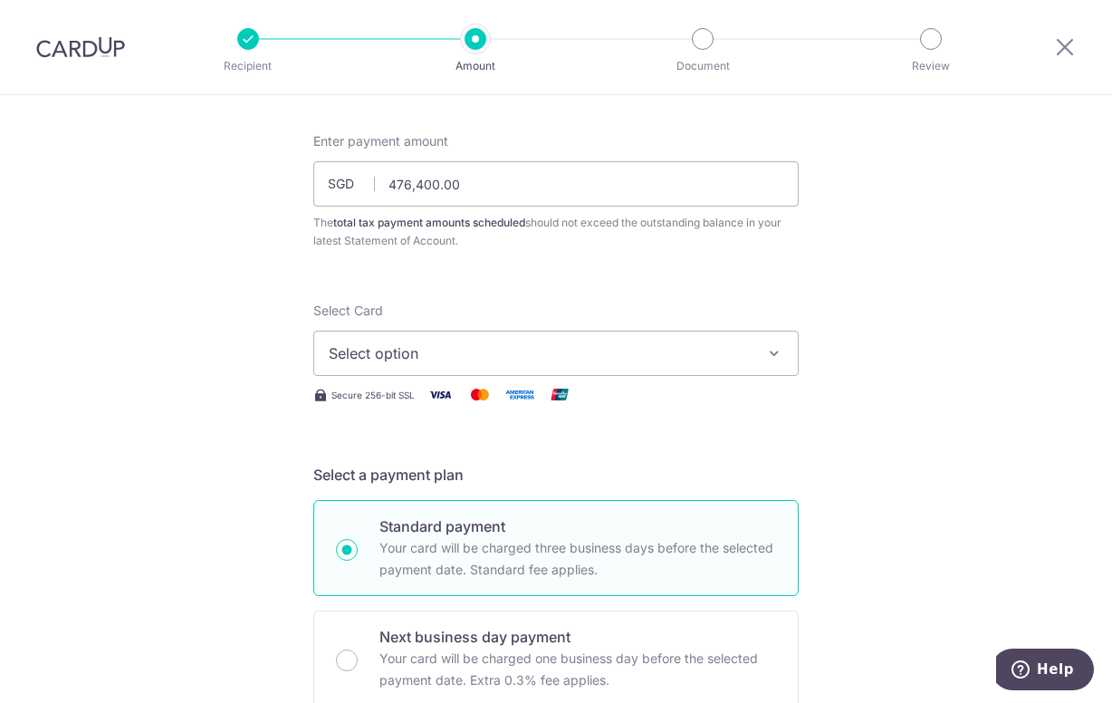
scroll to position [0, 0]
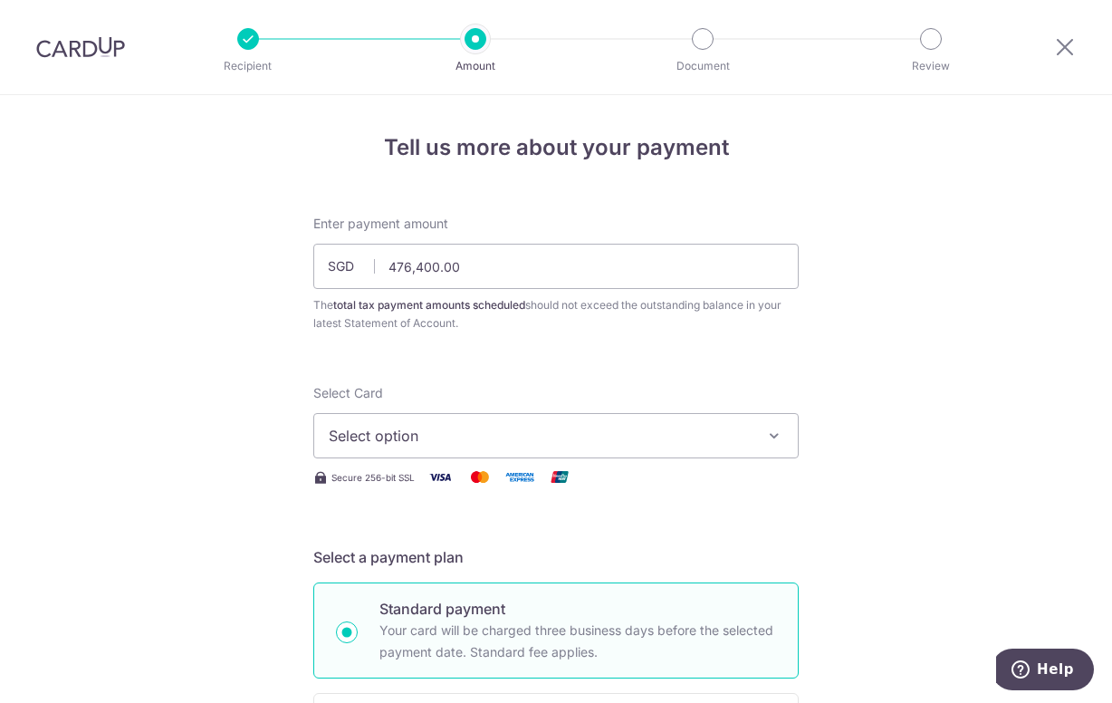
click at [555, 419] on button "Select option" at bounding box center [555, 435] width 485 height 45
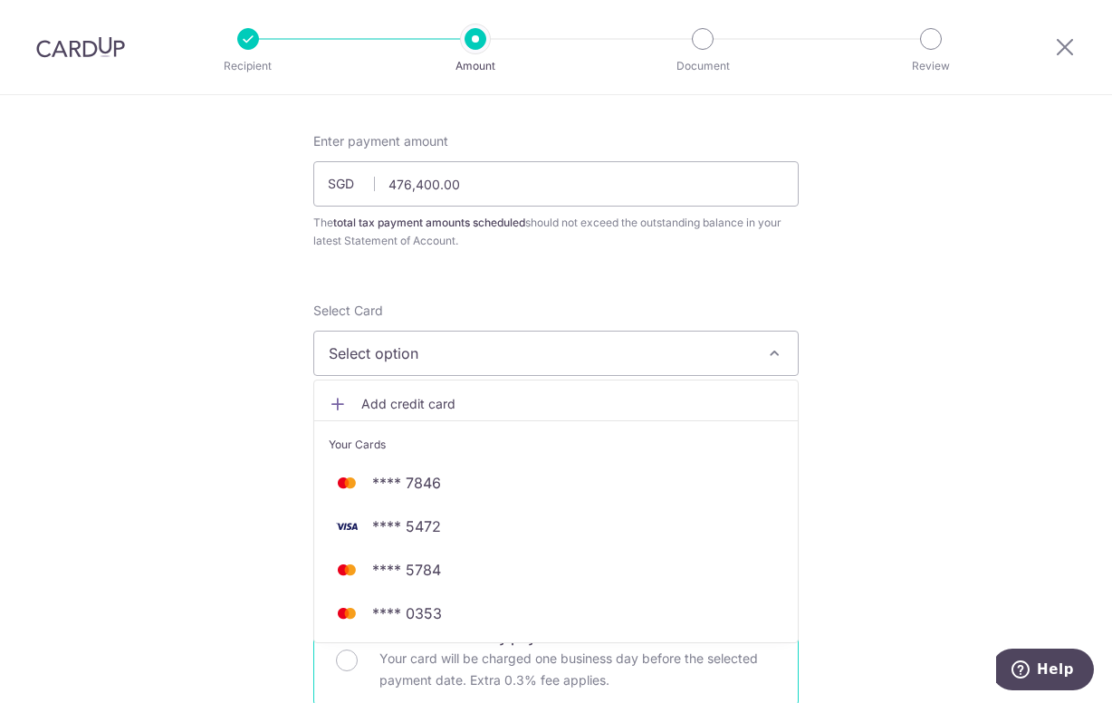
scroll to position [272, 0]
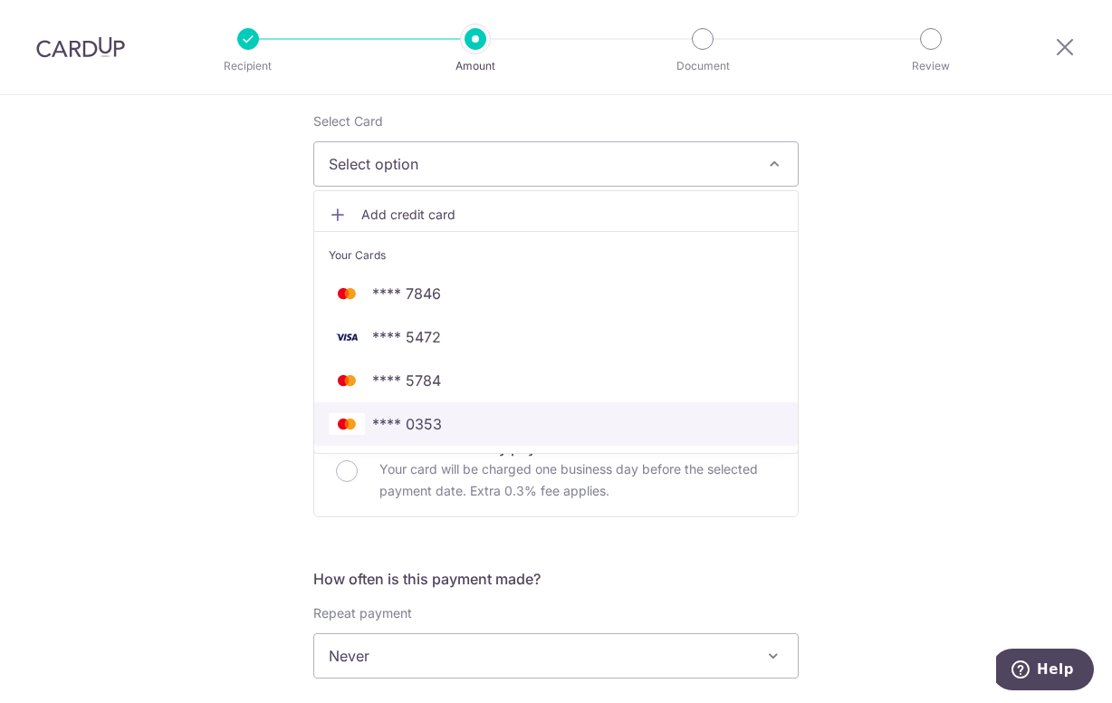
click at [520, 433] on span "**** 0353" at bounding box center [556, 424] width 455 height 22
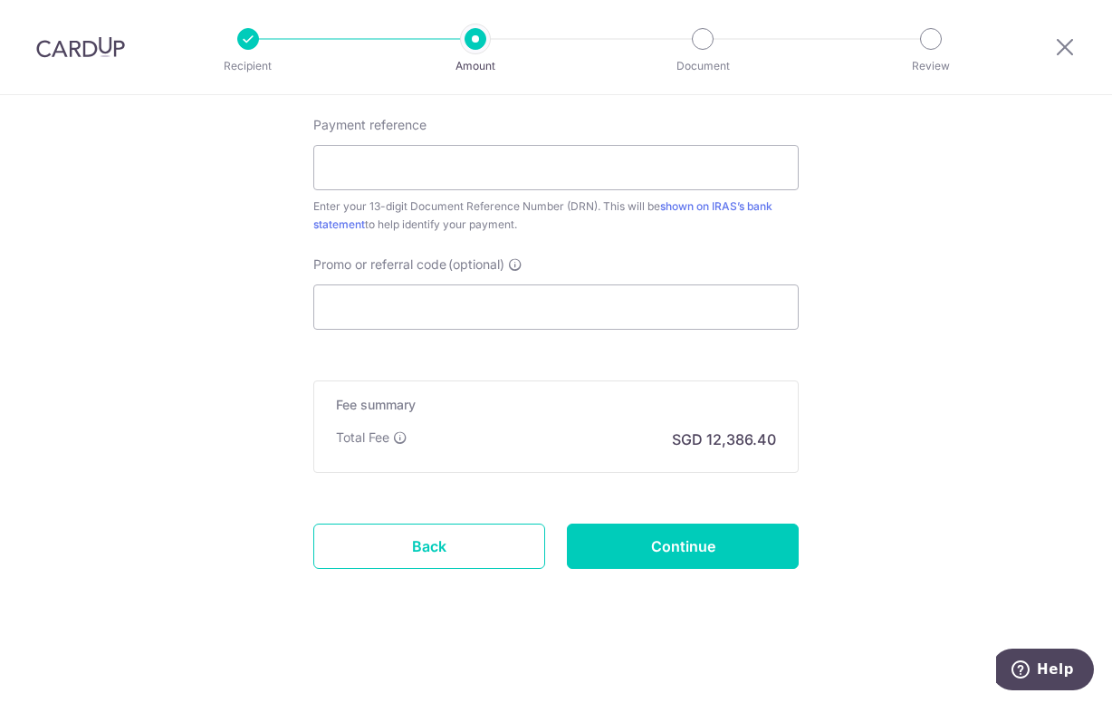
scroll to position [1074, 0]
drag, startPoint x: 702, startPoint y: 443, endPoint x: 778, endPoint y: 440, distance: 76.1
click at [778, 440] on div "Fee summary Base fee Extend fee Next-day fee Total Fee SGD 12,386.40" at bounding box center [555, 425] width 485 height 92
click at [733, 440] on p "SGD 12,386.40" at bounding box center [724, 438] width 104 height 22
click at [365, 542] on link "Back" at bounding box center [429, 544] width 232 height 45
